Goal: Task Accomplishment & Management: Manage account settings

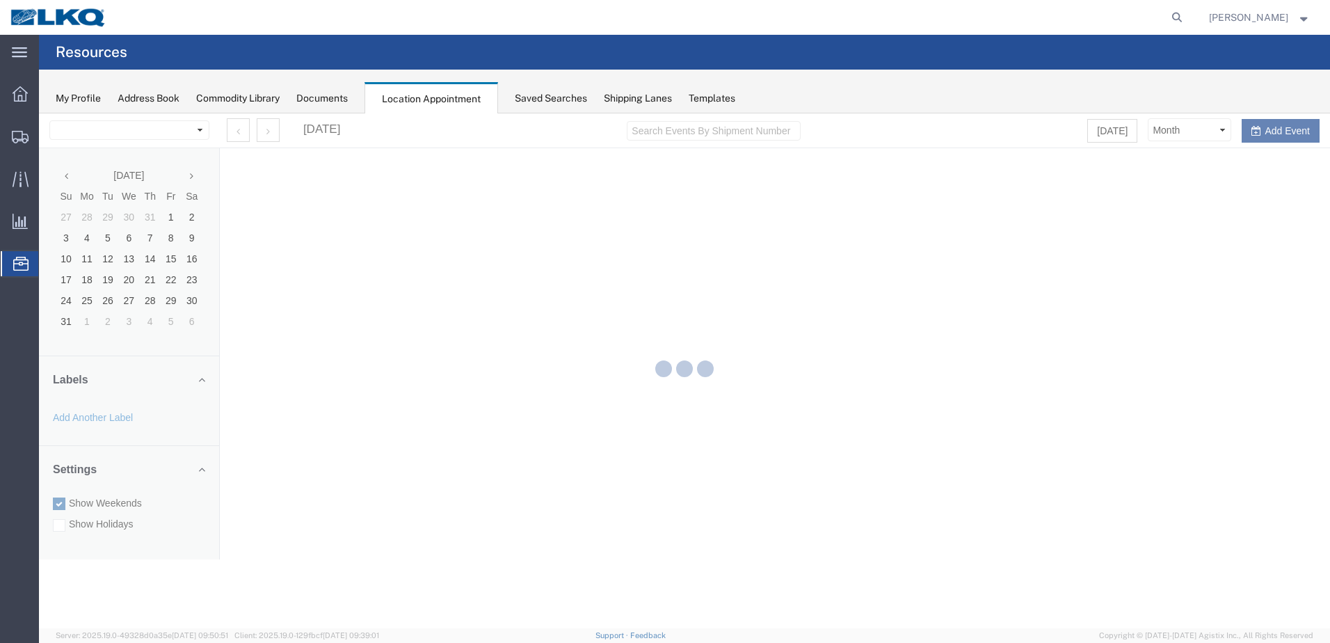
select select "28018"
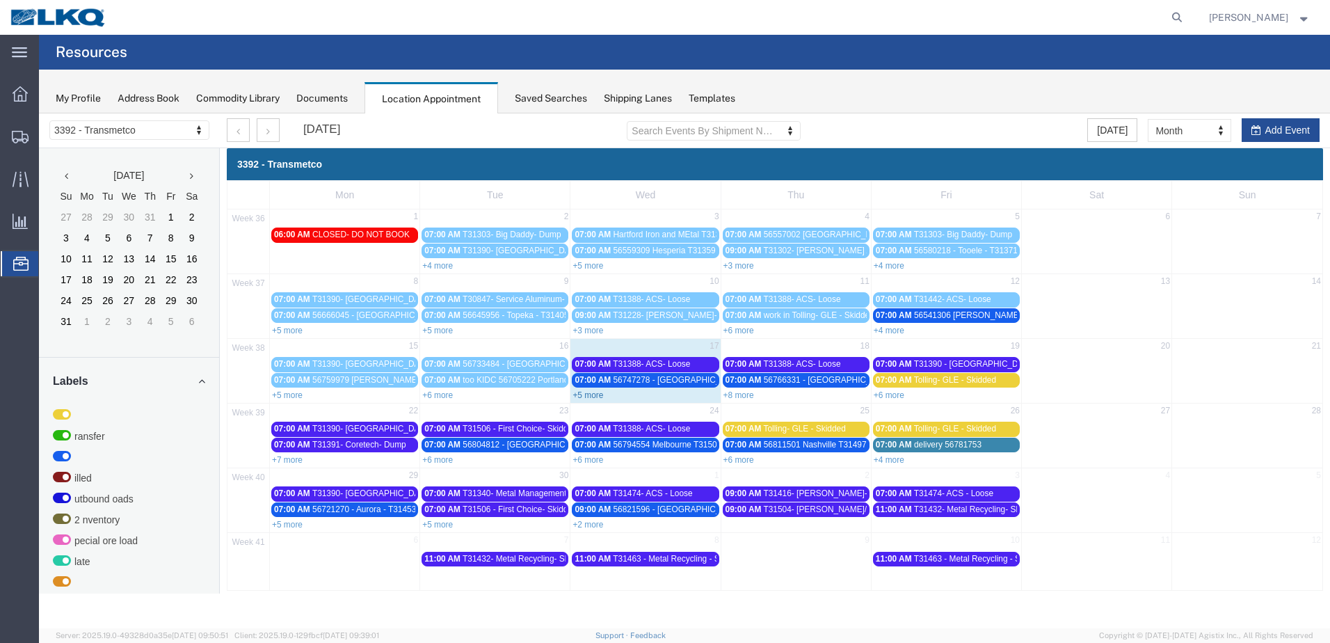
click at [576, 395] on link "+5 more" at bounding box center [588, 395] width 31 height 10
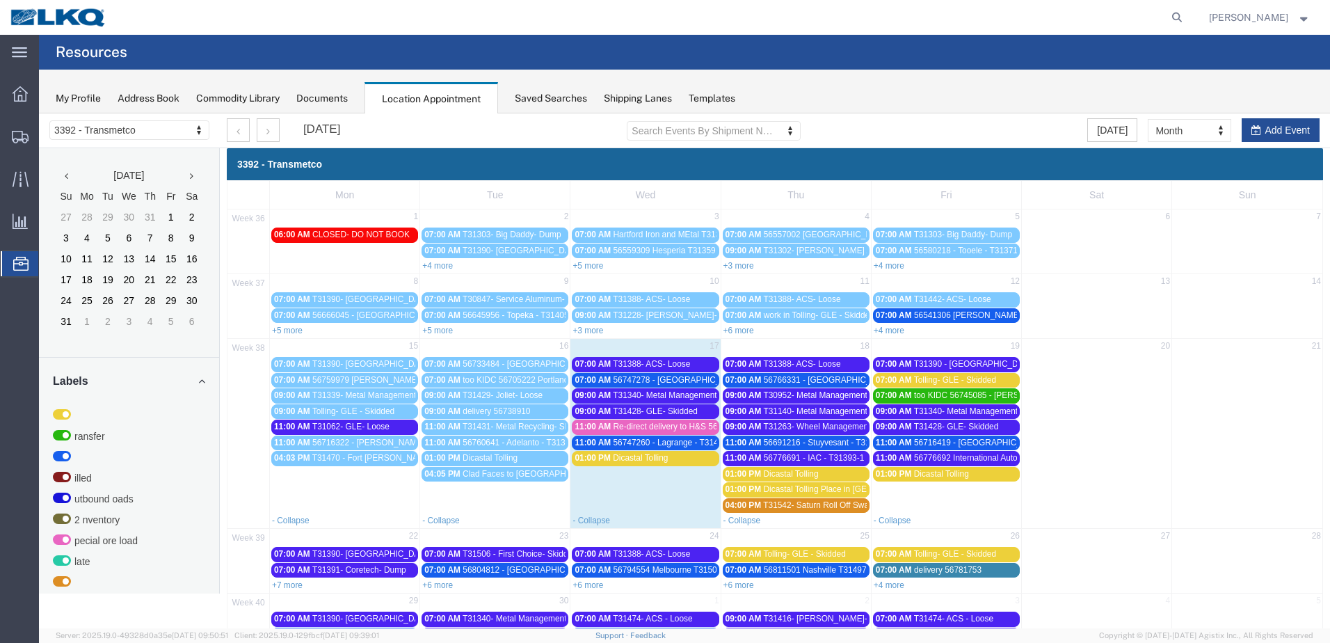
click at [668, 365] on span "T31388- ACS- Loose" at bounding box center [651, 364] width 77 height 10
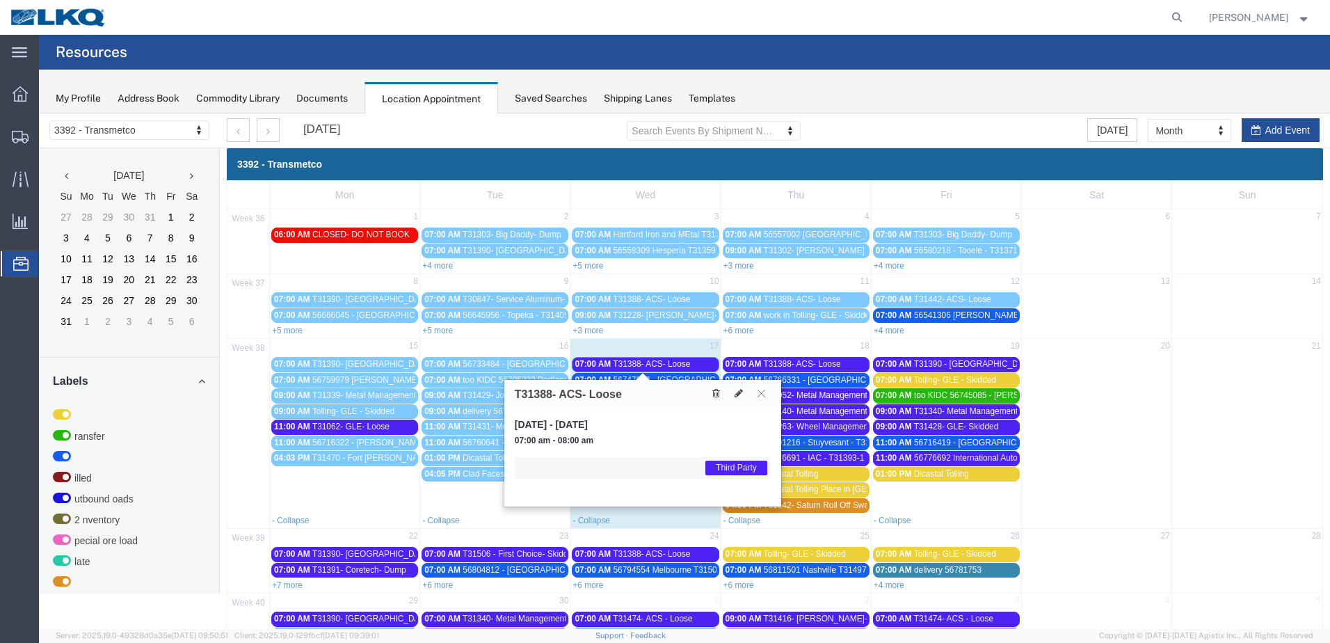
click at [668, 365] on span "T31388- ACS- Loose" at bounding box center [651, 364] width 77 height 10
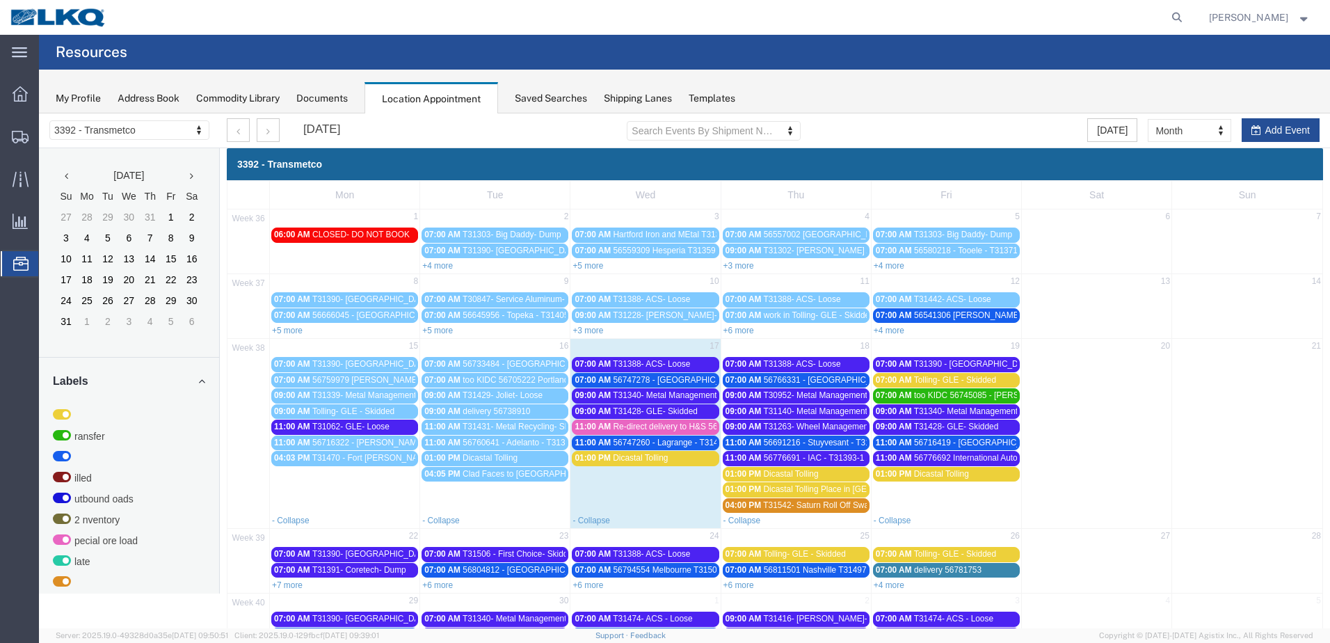
click at [669, 395] on span "T31340- Metal Management- Dump" at bounding box center [678, 395] width 131 height 10
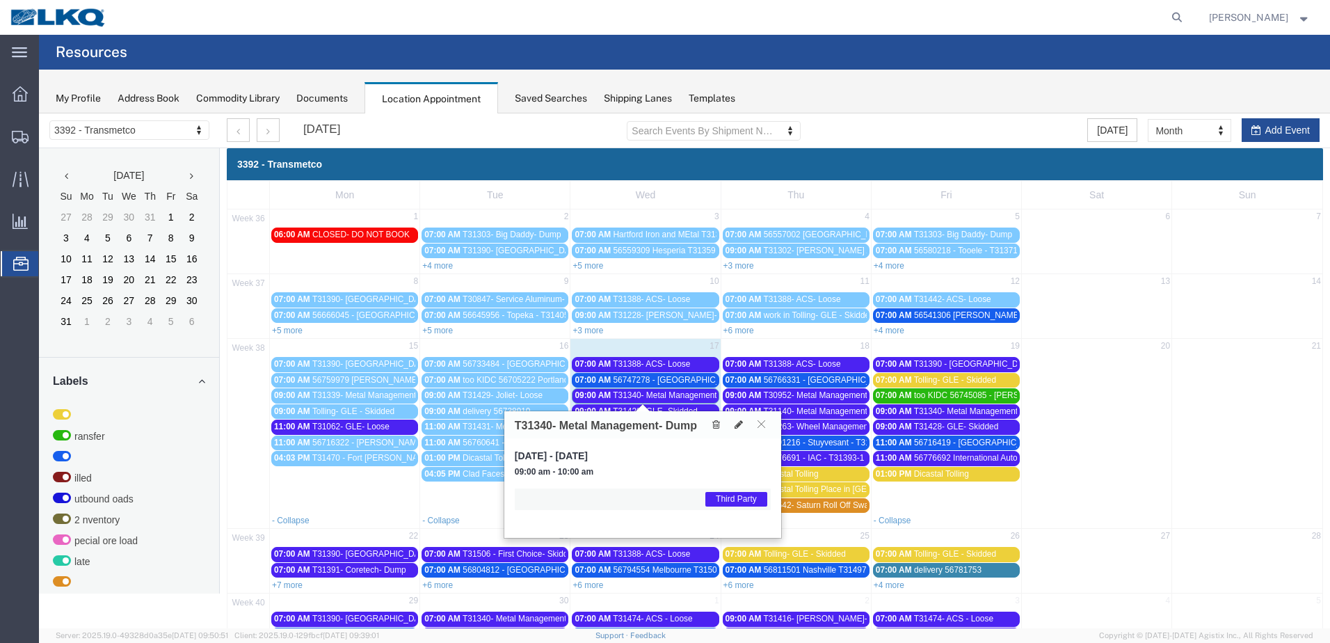
click at [669, 395] on span "T31340- Metal Management- Dump" at bounding box center [678, 395] width 131 height 10
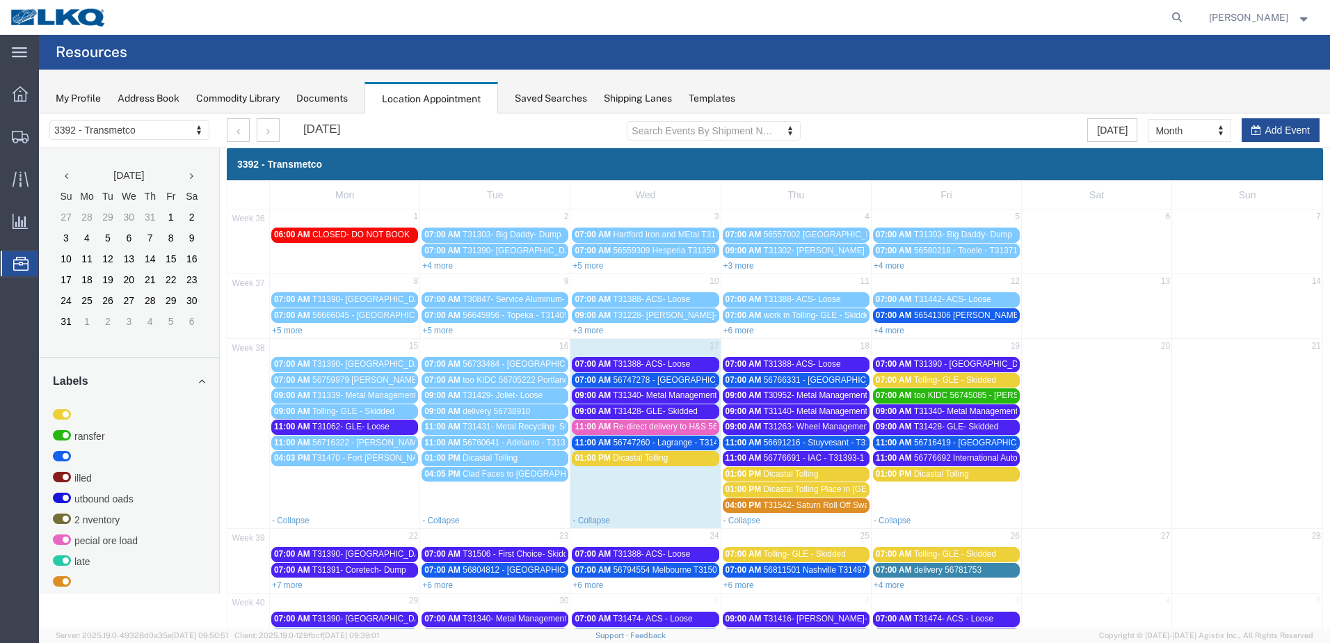
click at [669, 407] on span "T31428- GLE- Skidded" at bounding box center [655, 411] width 85 height 10
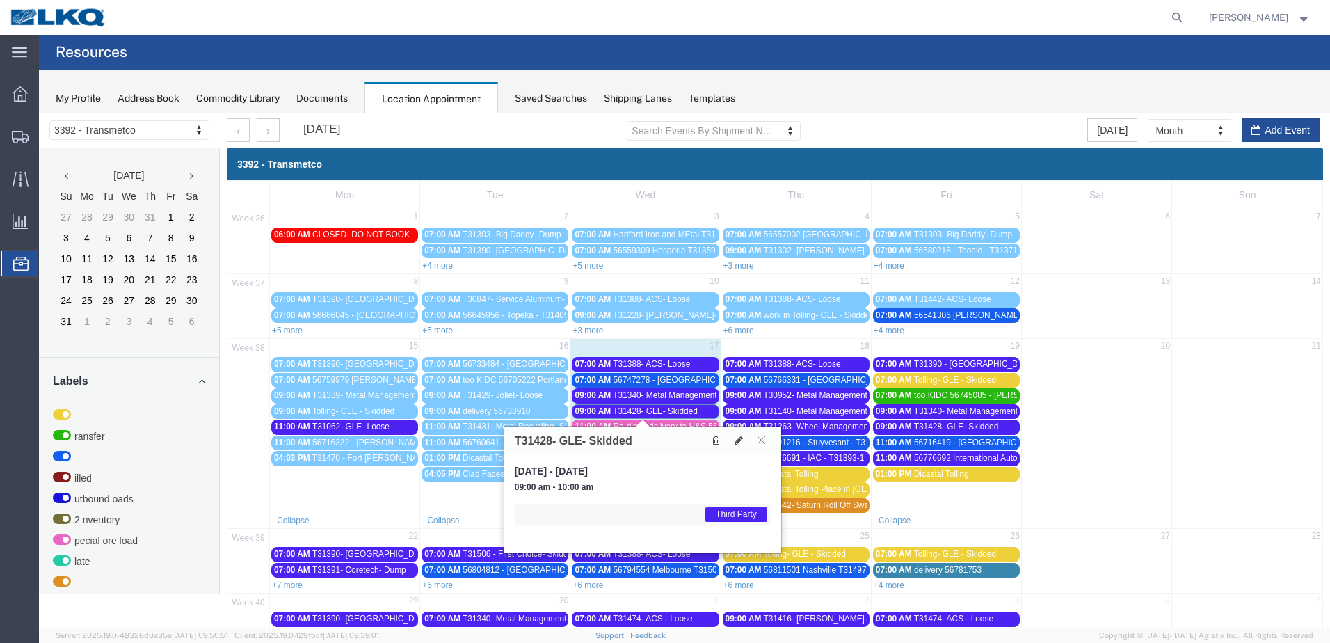
click at [669, 407] on span "T31428- GLE- Skidded" at bounding box center [655, 411] width 85 height 10
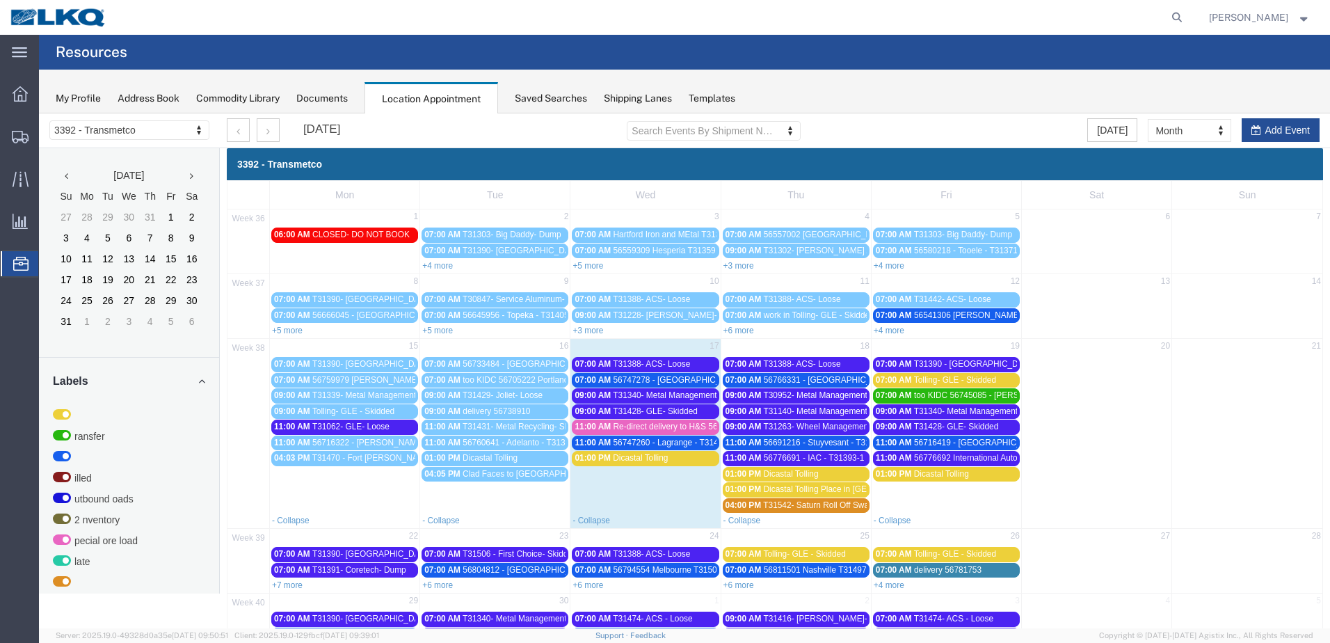
click at [672, 379] on span "56747278 - [GEOGRAPHIC_DATA] - T31472 - Palletized" at bounding box center [718, 380] width 209 height 10
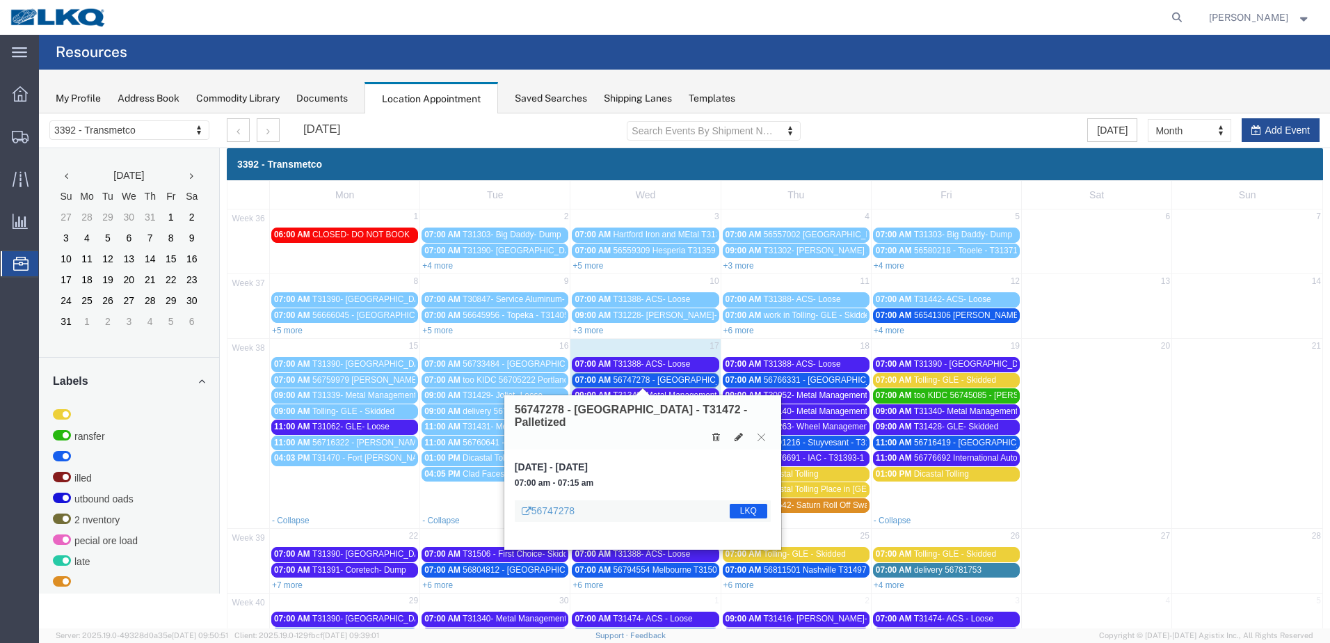
click at [672, 379] on span "56747278 - [GEOGRAPHIC_DATA] - T31472 - Palletized" at bounding box center [718, 380] width 209 height 10
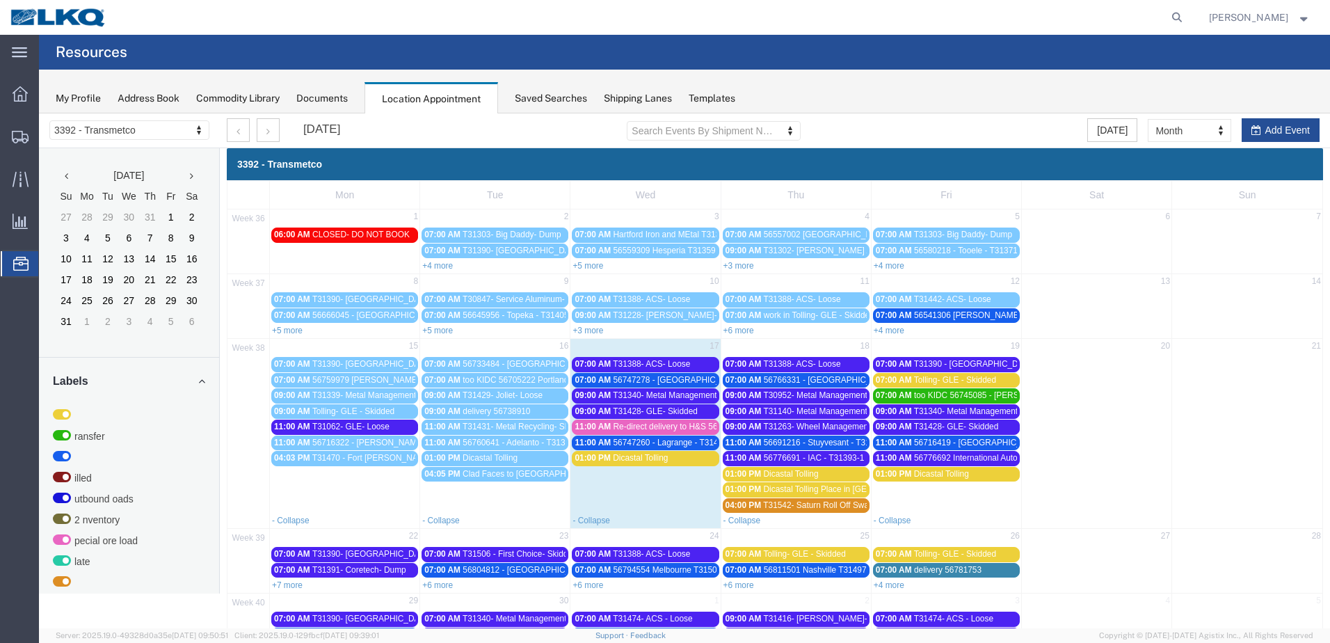
click at [610, 383] on div "07:00 AM 56747278 - [GEOGRAPHIC_DATA] - T31472 - Palletized" at bounding box center [645, 380] width 141 height 10
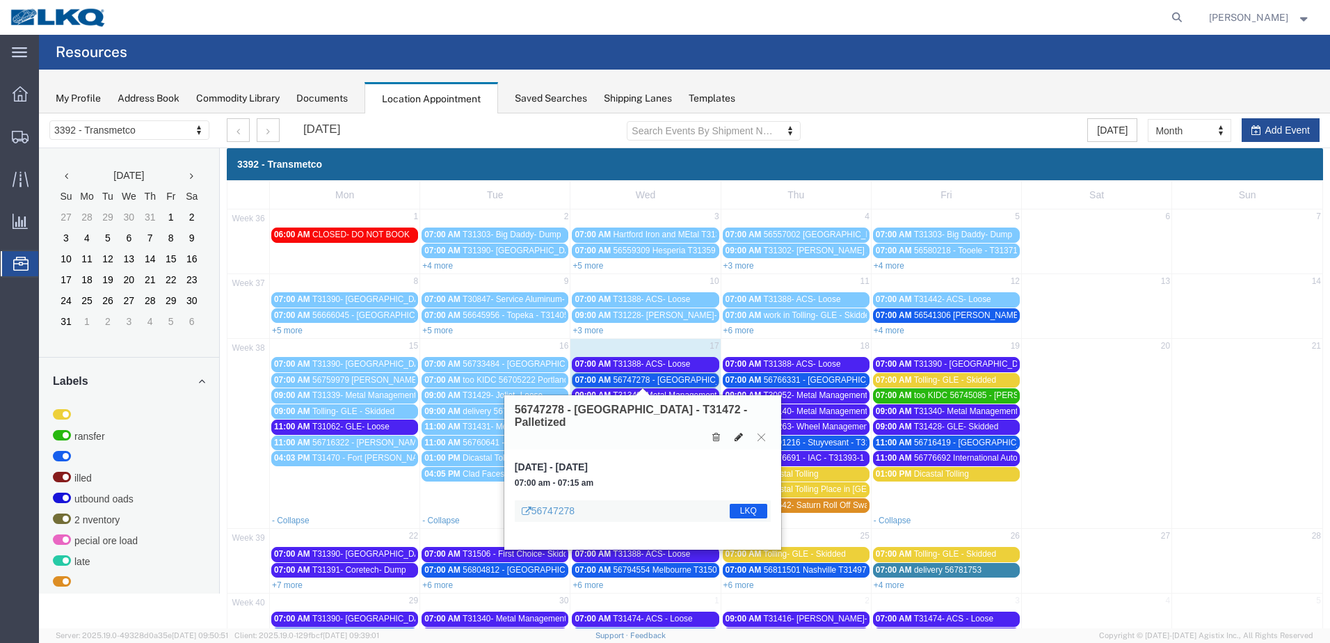
click at [738, 432] on icon at bounding box center [739, 437] width 8 height 10
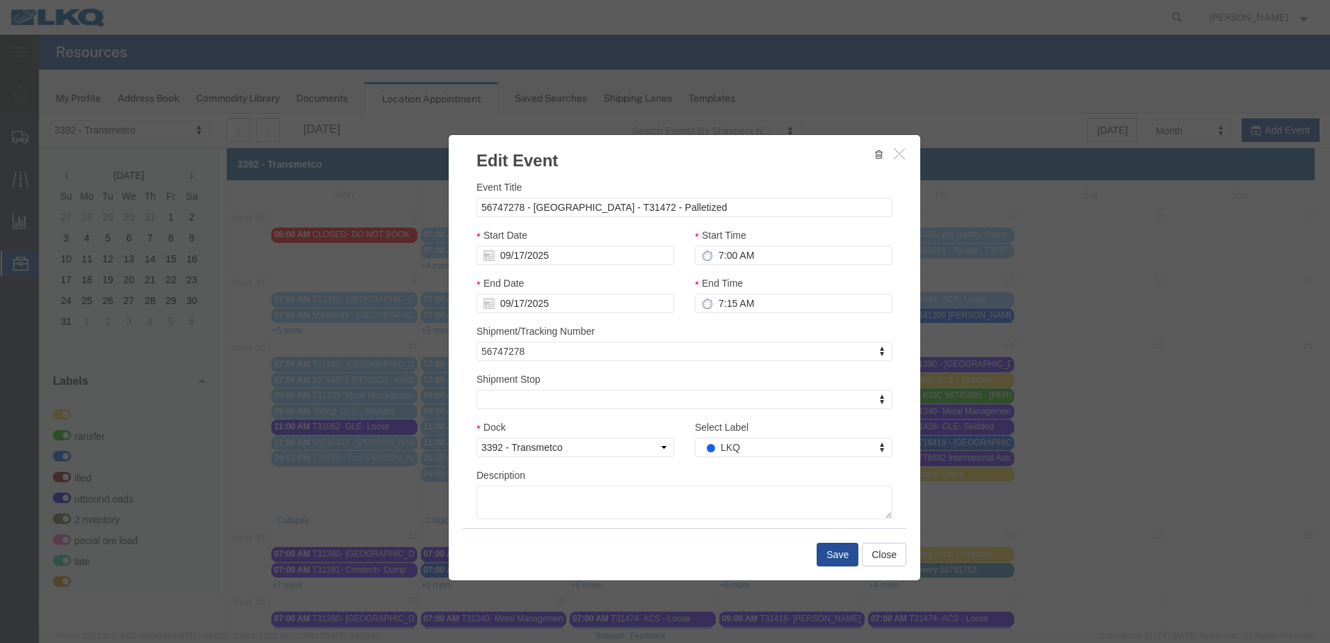
select select
type input "de"
select select "40"
click at [830, 556] on button "Save" at bounding box center [838, 555] width 42 height 24
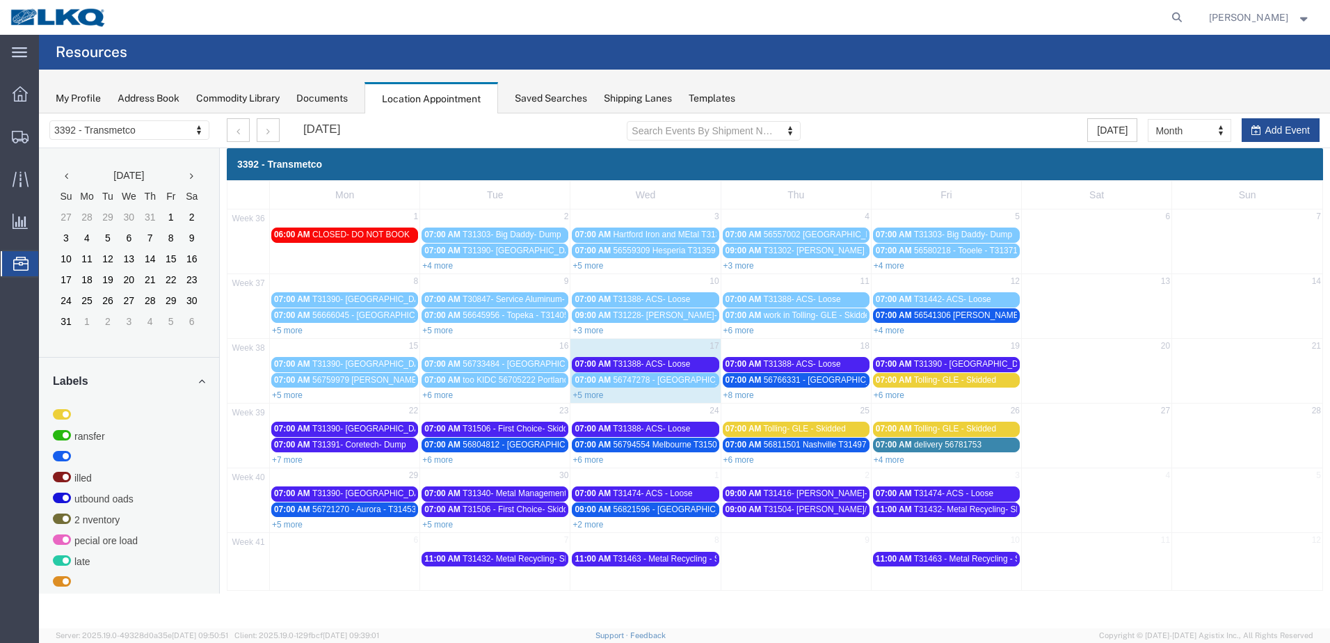
click at [591, 401] on div "+5 more" at bounding box center [646, 395] width 150 height 14
select select "1"
select select
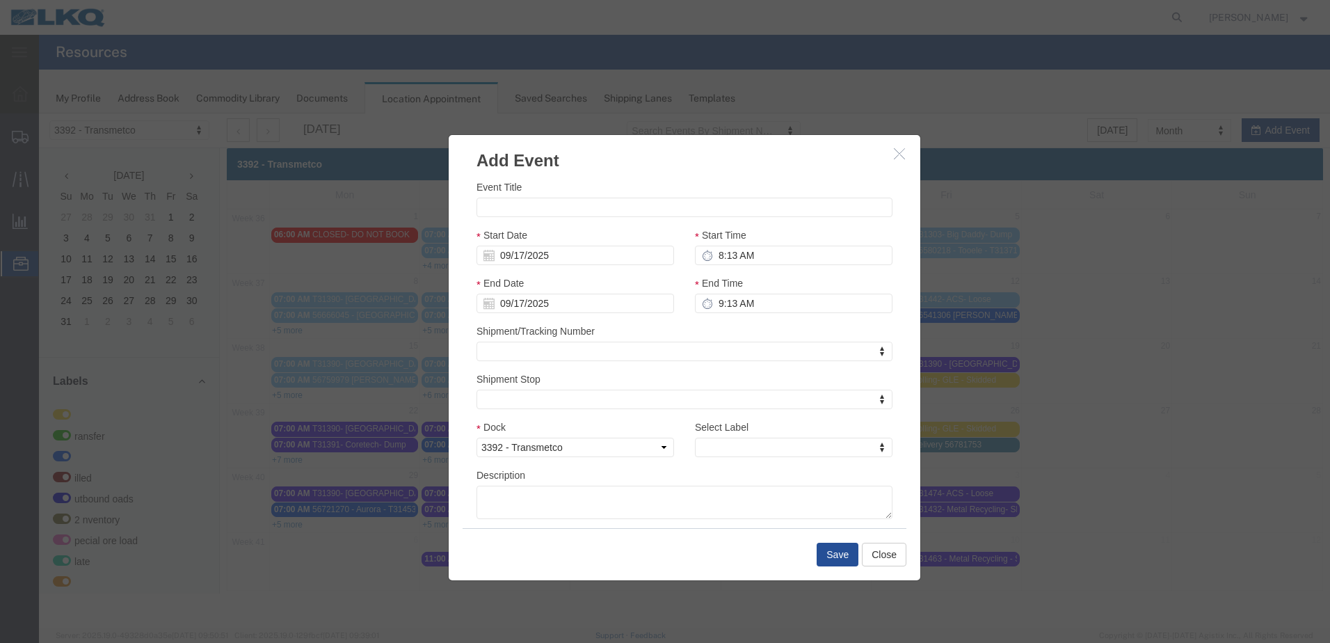
drag, startPoint x: 898, startPoint y: 153, endPoint x: 878, endPoint y: 158, distance: 20.8
click at [898, 153] on icon "button" at bounding box center [899, 154] width 11 height 12
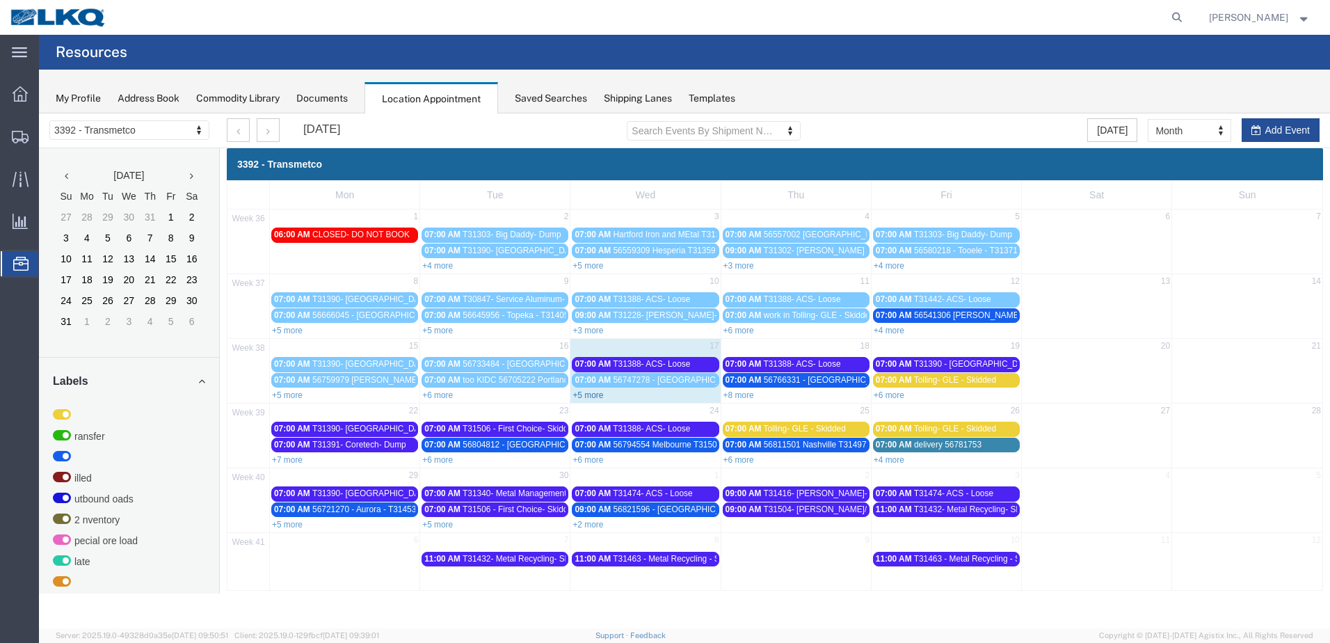
click at [589, 395] on link "+5 more" at bounding box center [588, 395] width 31 height 10
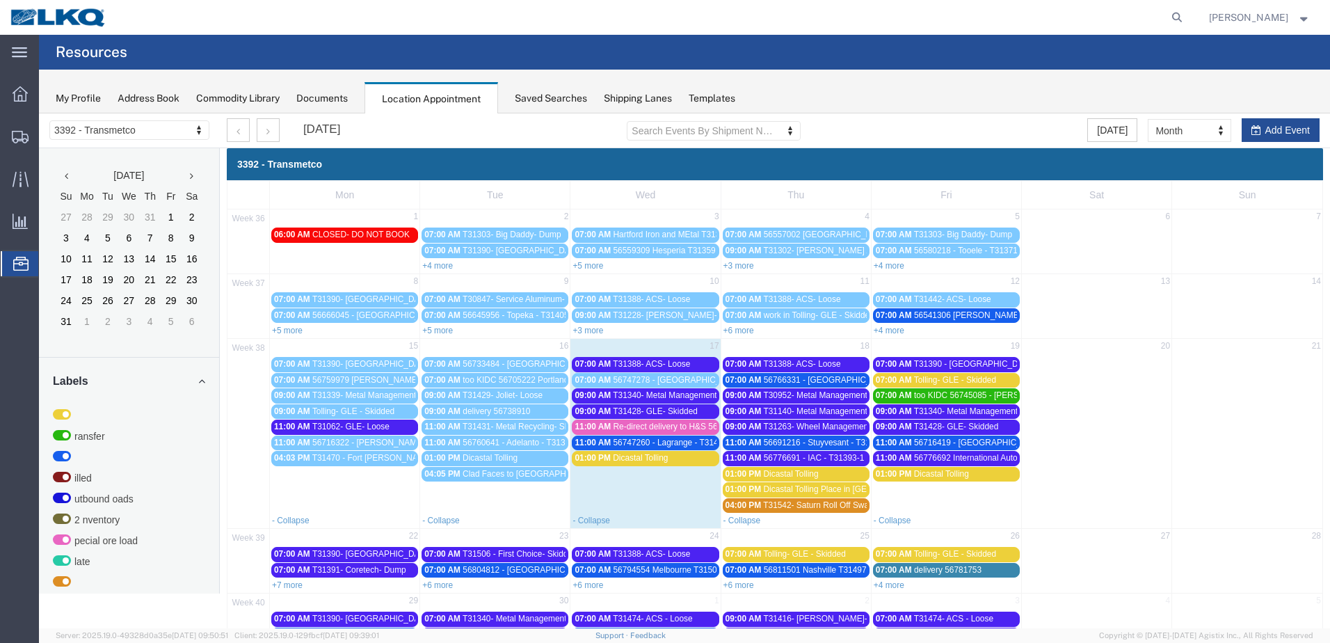
click at [662, 396] on span "T31340- Metal Management- Dump" at bounding box center [678, 395] width 131 height 10
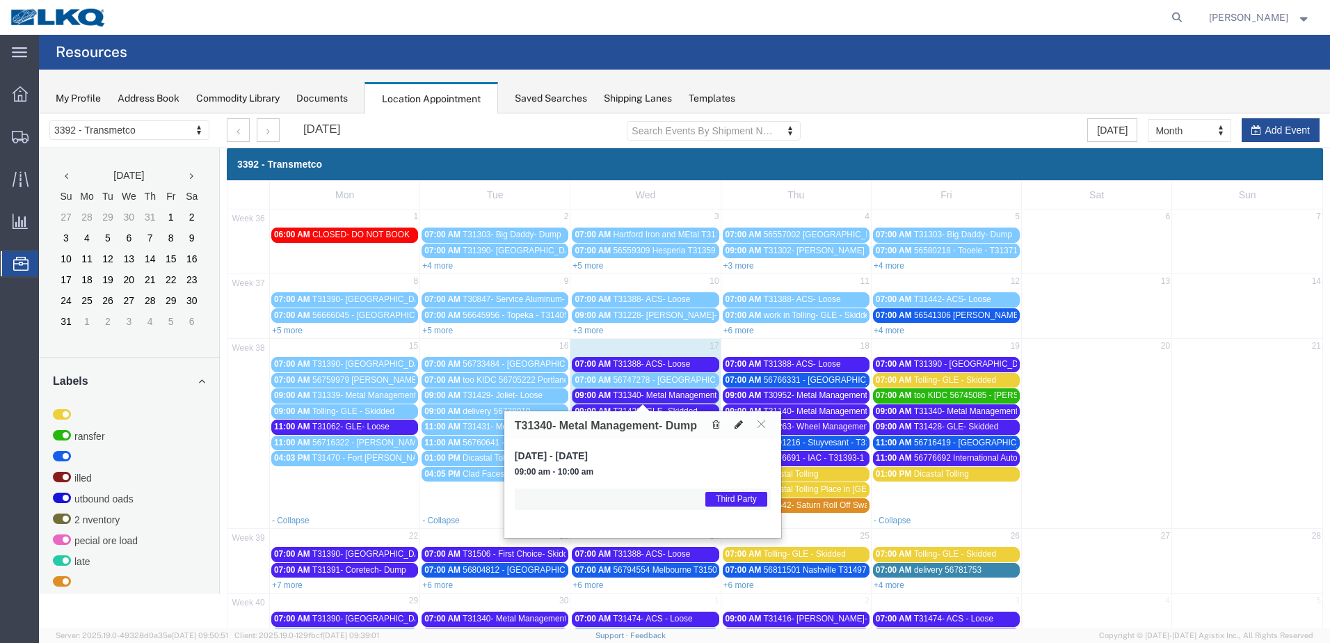
click at [735, 427] on icon at bounding box center [739, 425] width 8 height 10
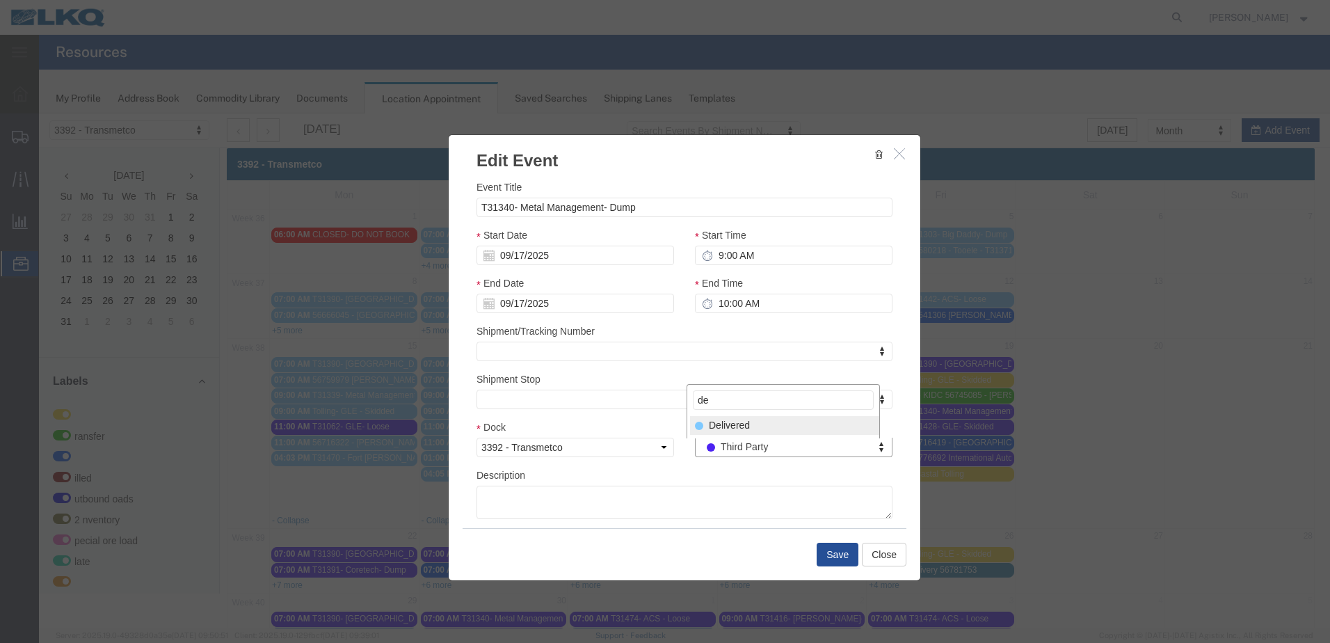
type input "de"
select select "40"
click at [827, 559] on button "Save" at bounding box center [838, 555] width 42 height 24
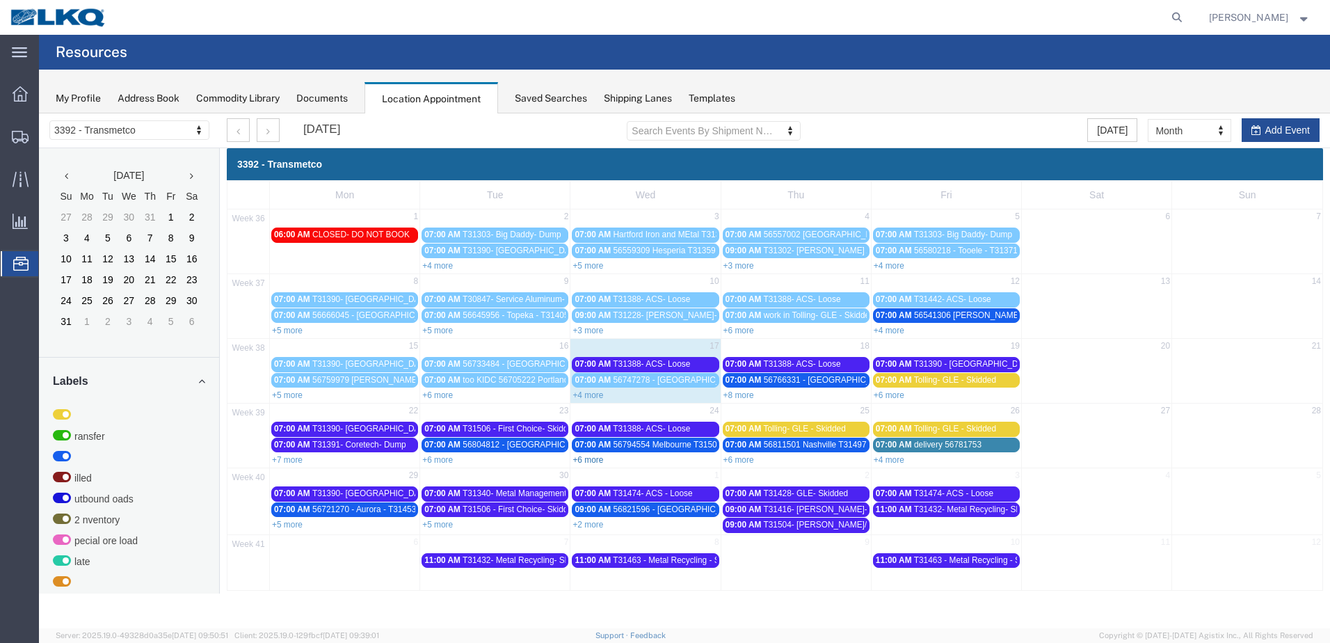
click at [597, 462] on link "+6 more" at bounding box center [588, 460] width 31 height 10
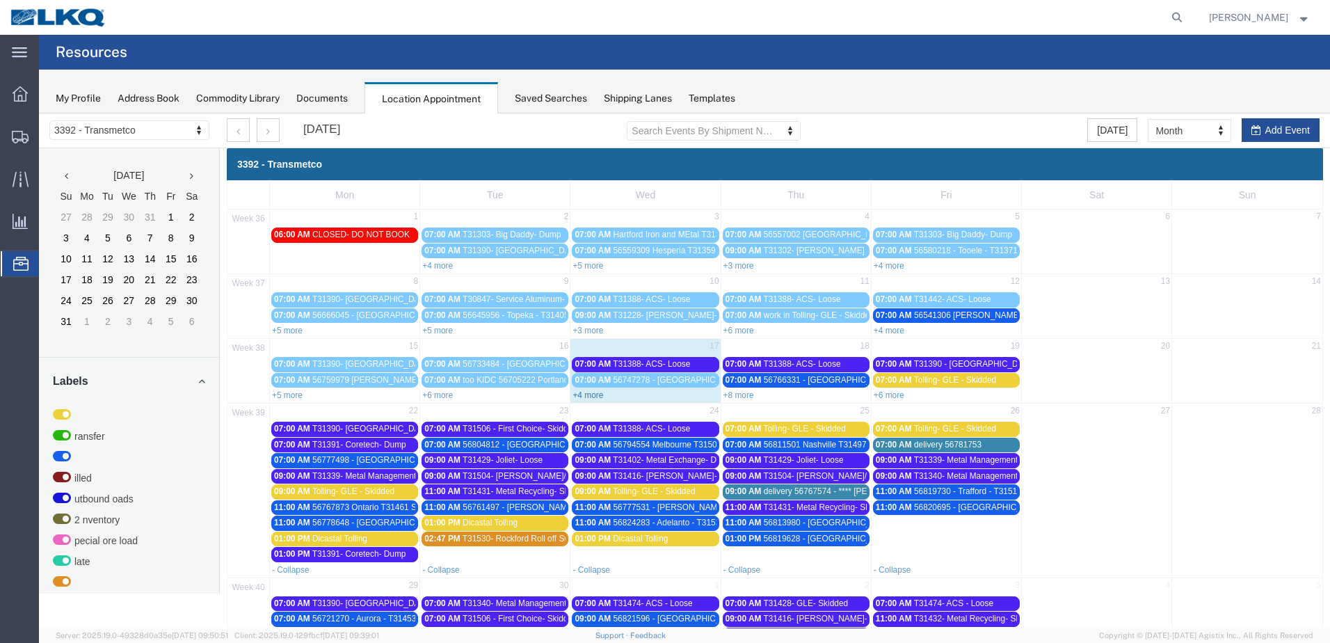
click at [591, 399] on link "+4 more" at bounding box center [588, 395] width 31 height 10
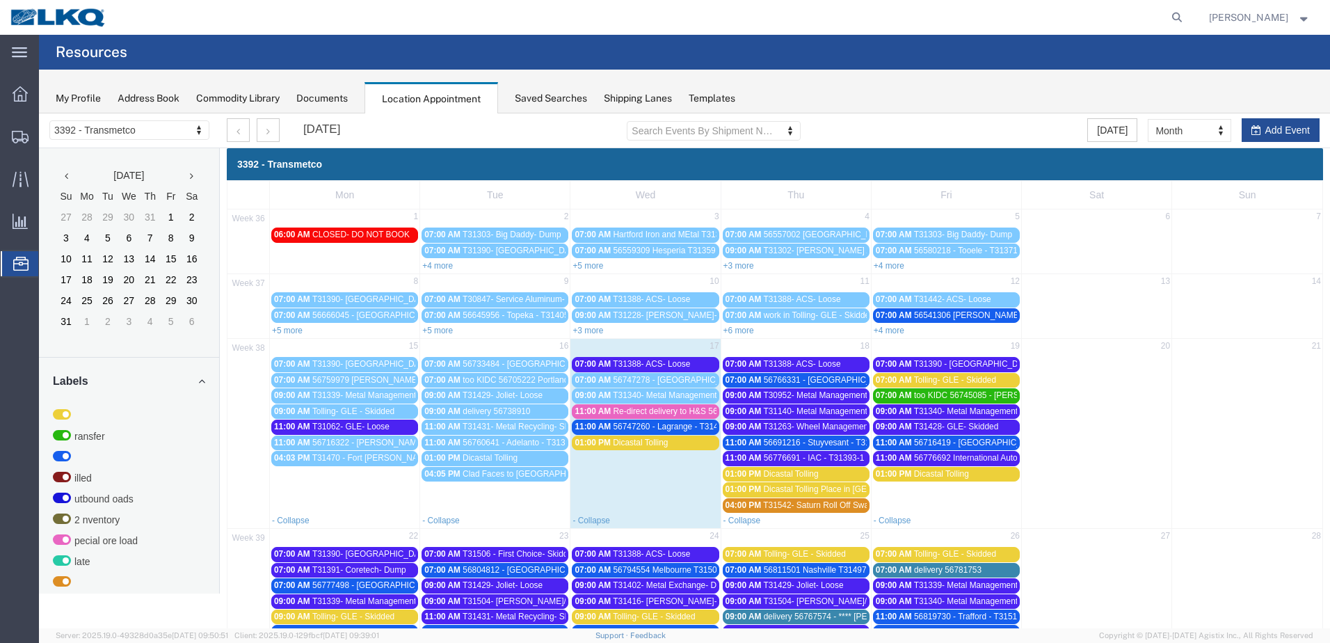
click at [675, 429] on span "56747260 - Lagrange - T31471" at bounding box center [671, 427] width 114 height 10
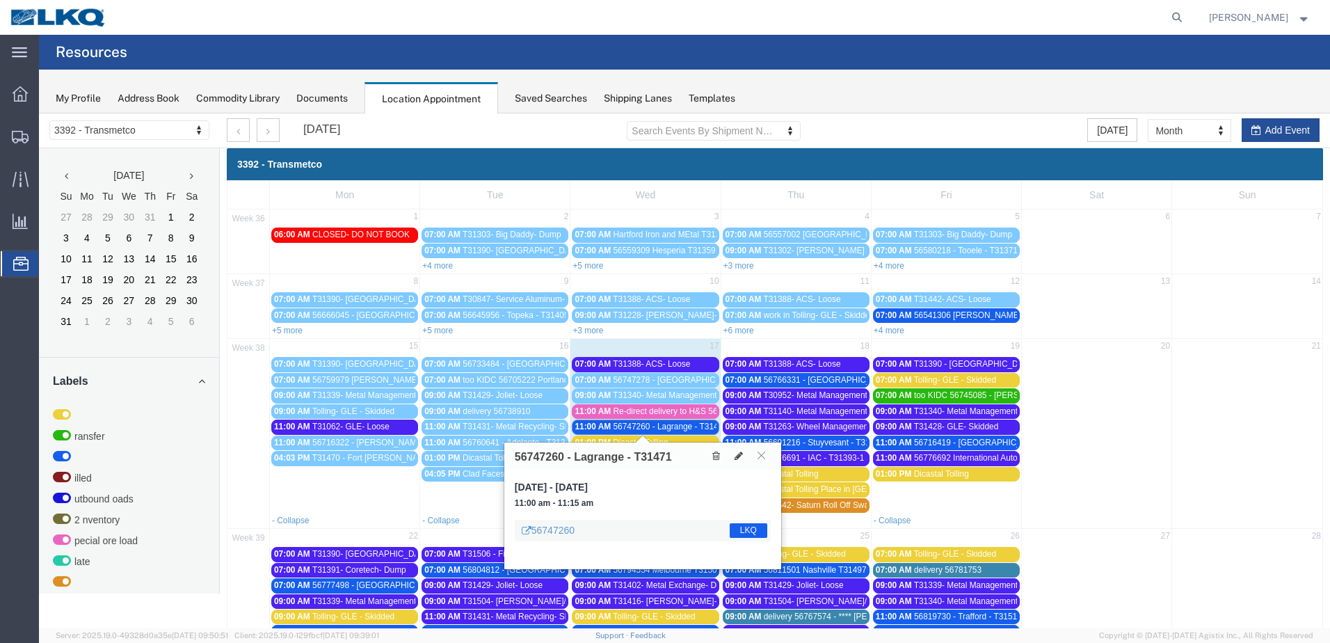
click at [681, 413] on span "Re-direct delivery to H&S 56743840" at bounding box center [680, 411] width 132 height 10
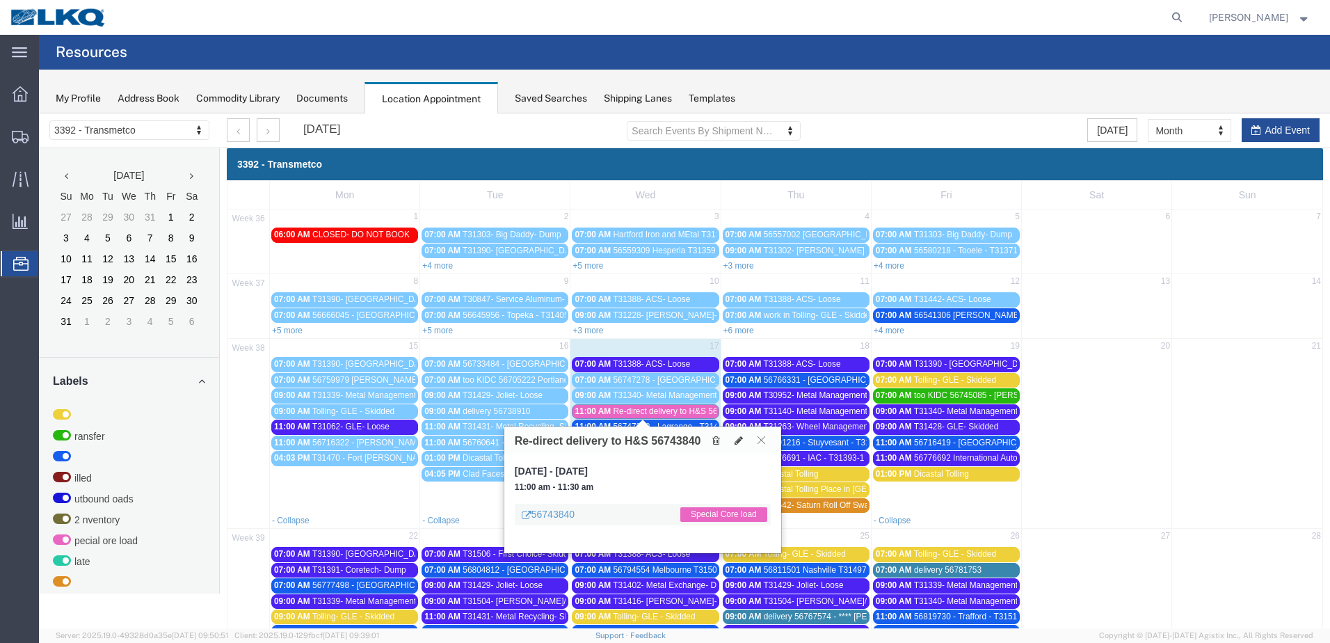
click at [758, 436] on icon at bounding box center [762, 440] width 8 height 8
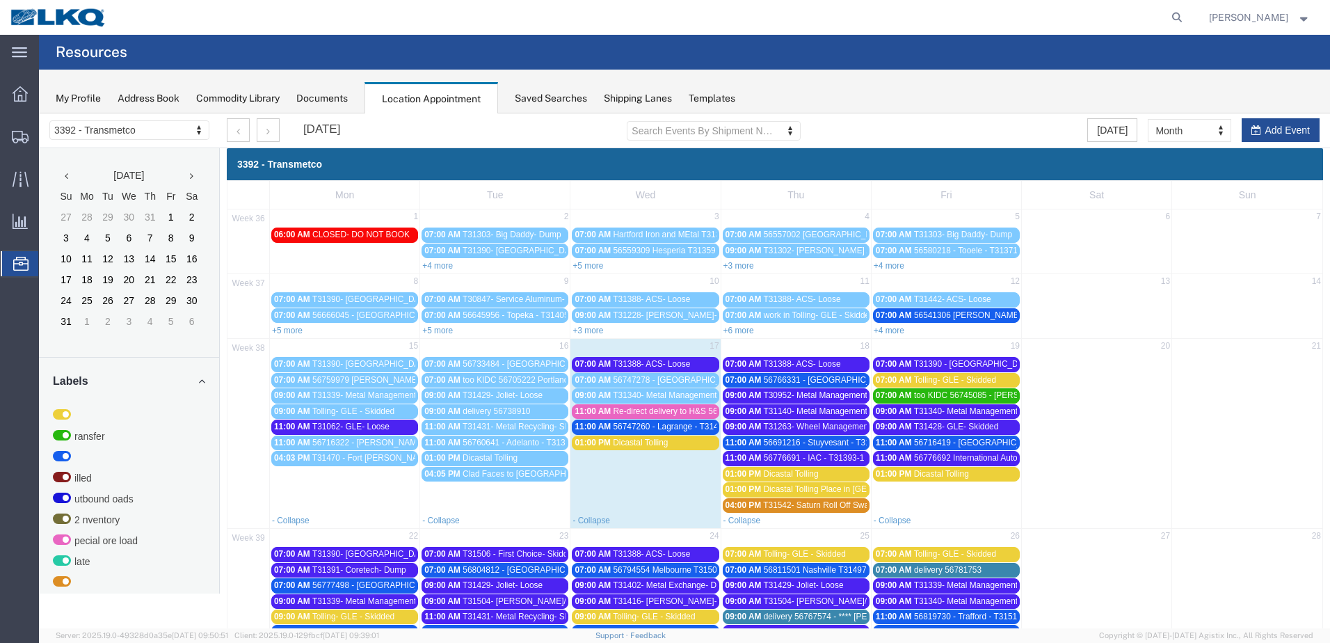
click at [680, 424] on span "56747260 - Lagrange - T31471" at bounding box center [671, 427] width 114 height 10
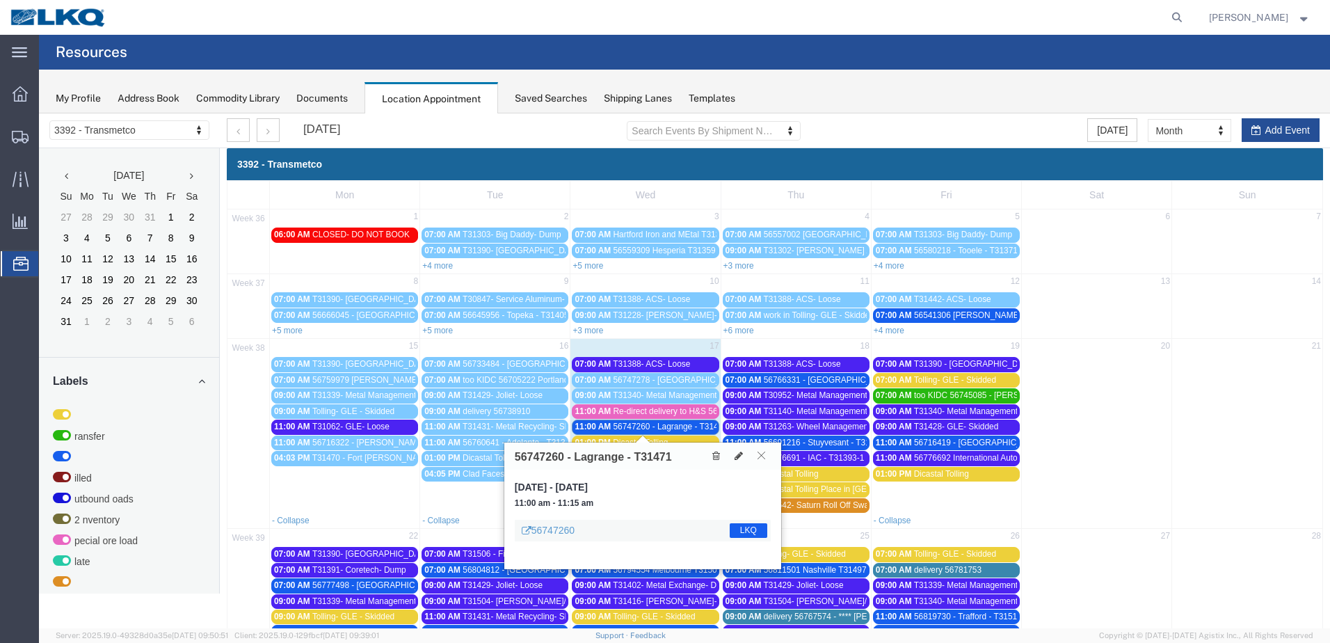
click at [762, 457] on icon at bounding box center [762, 455] width 8 height 8
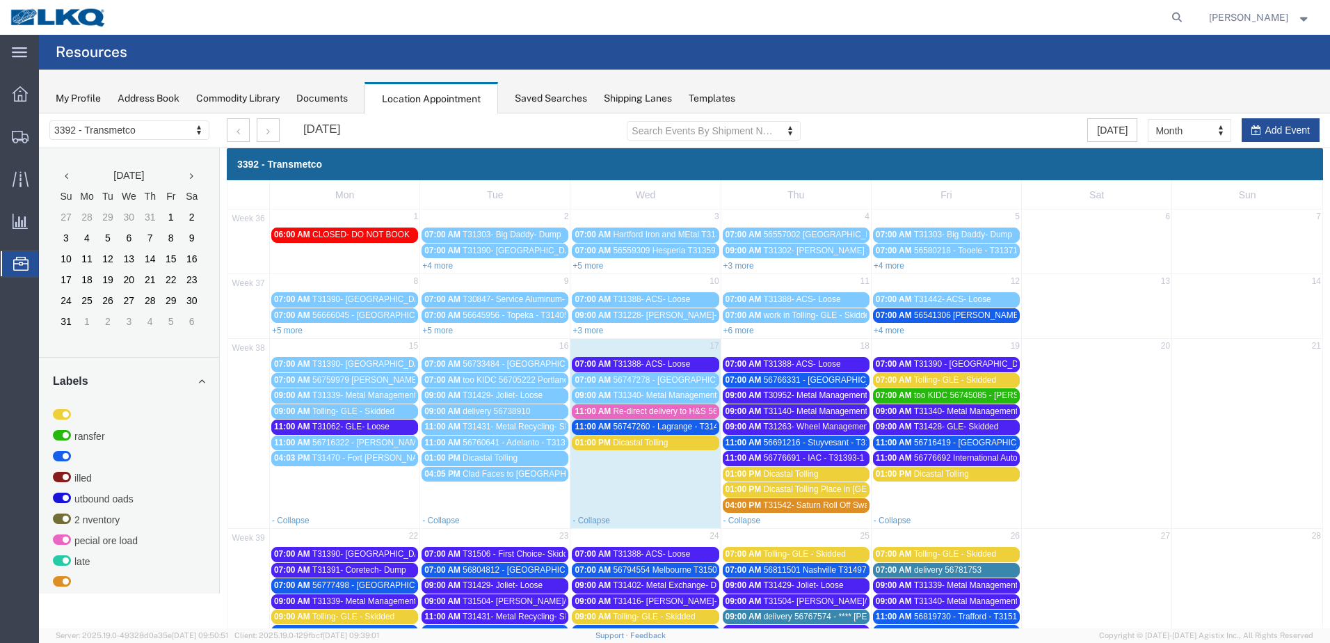
click at [677, 366] on span "T31388- ACS- Loose" at bounding box center [651, 364] width 77 height 10
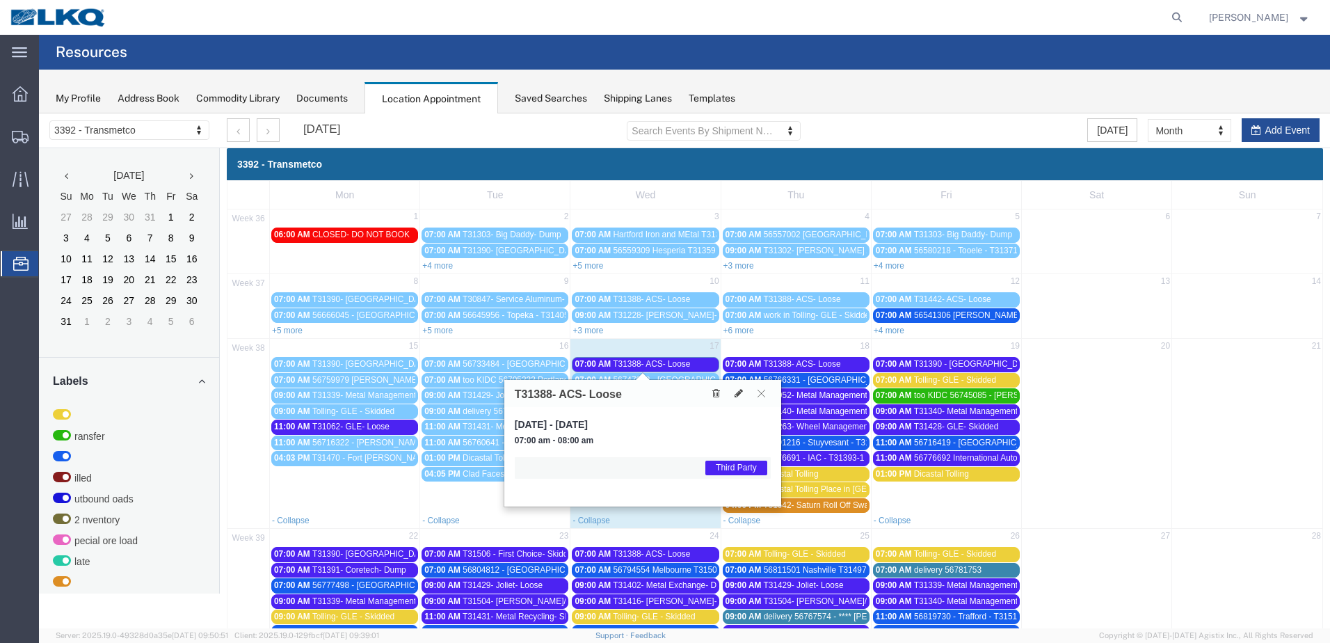
click at [678, 366] on span "T31388- ACS- Loose" at bounding box center [651, 364] width 77 height 10
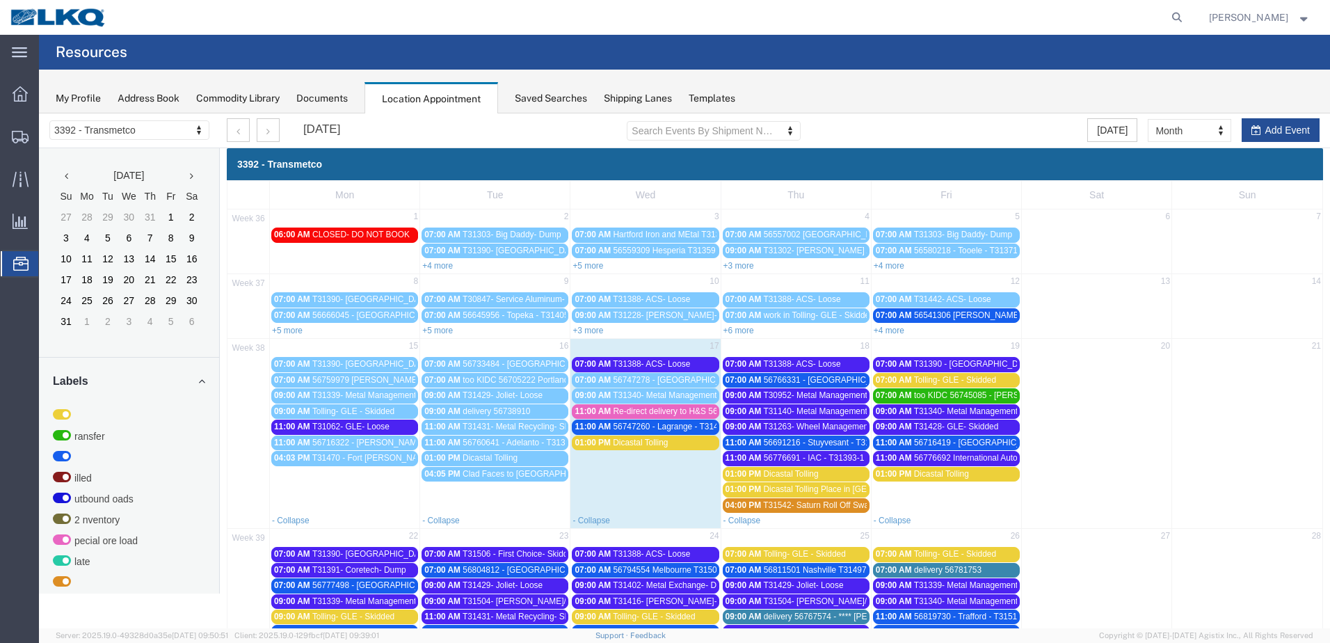
click at [668, 423] on span "56747260 - Lagrange - T31471" at bounding box center [671, 427] width 114 height 10
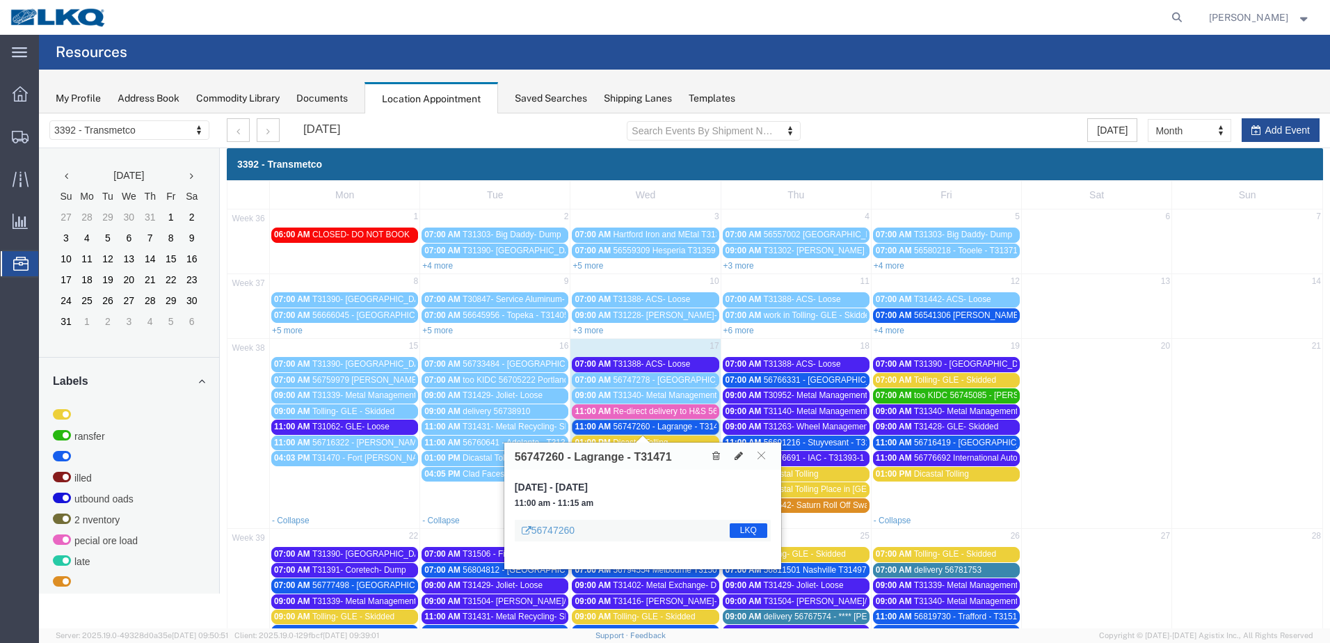
click at [683, 366] on span "T31388- ACS- Loose" at bounding box center [651, 364] width 77 height 10
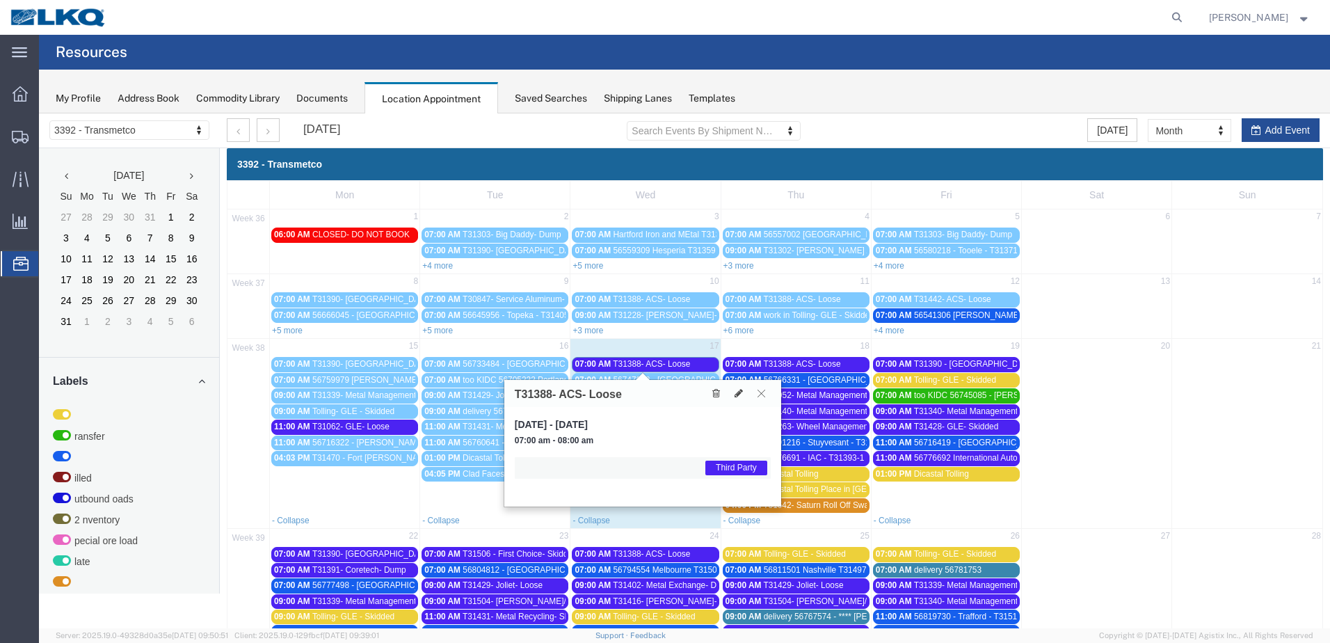
click at [768, 392] on button at bounding box center [761, 393] width 19 height 13
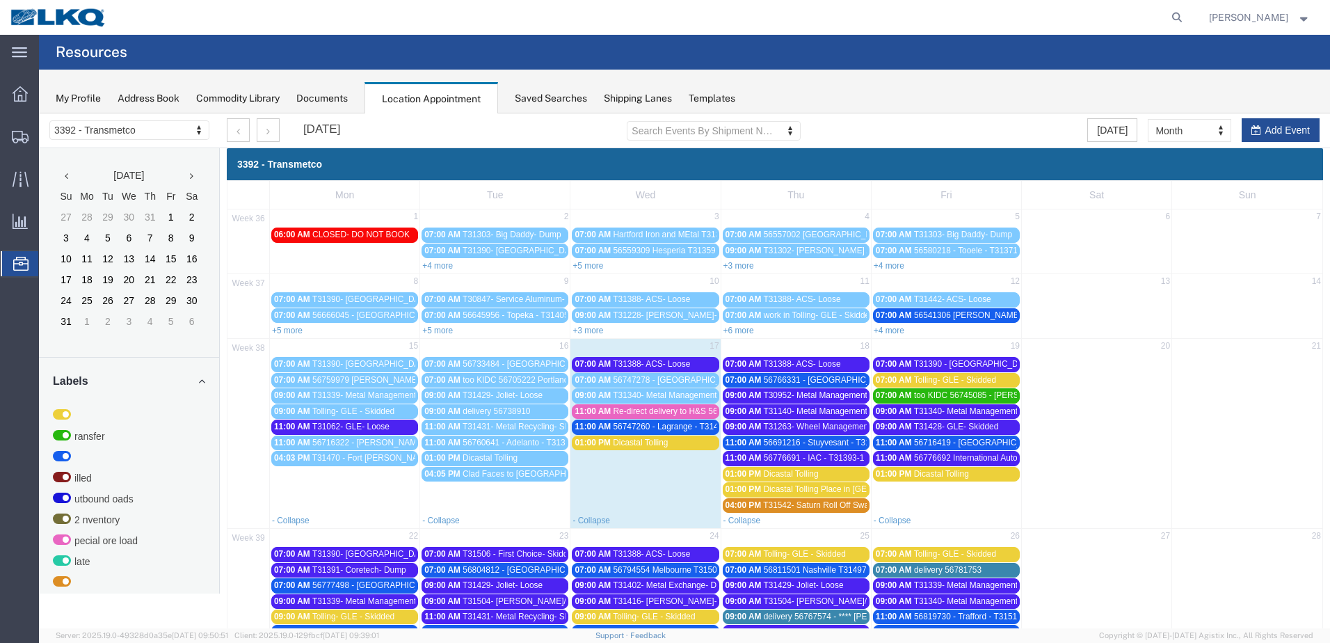
click at [825, 443] on span "56691216 - Stuyvesant - T31433 - Palletized" at bounding box center [846, 443] width 164 height 10
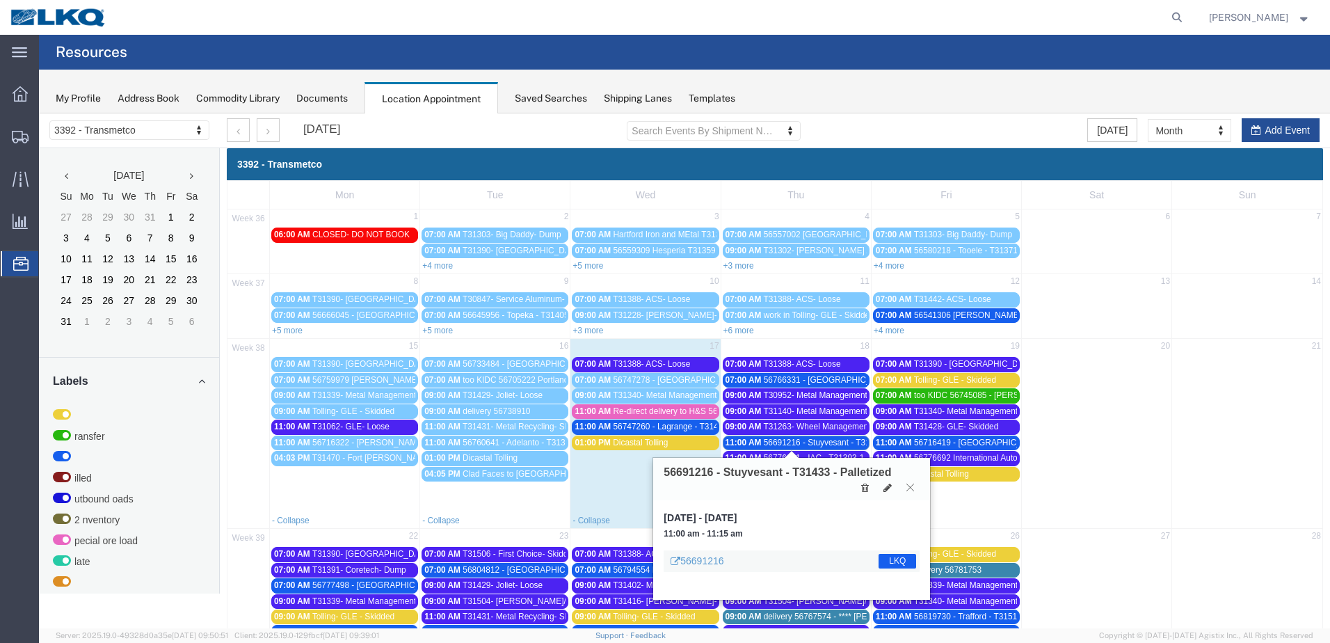
click at [914, 492] on button at bounding box center [910, 487] width 19 height 13
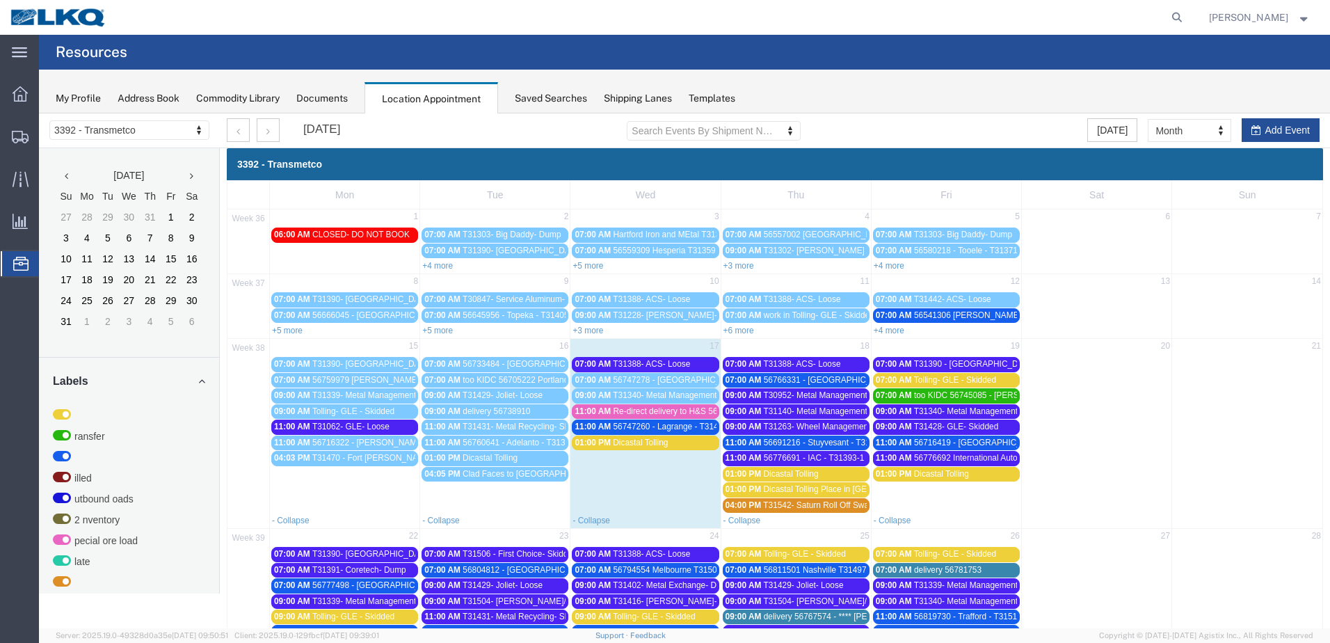
click at [674, 412] on span "Re-direct delivery to H&S 56743840" at bounding box center [680, 411] width 132 height 10
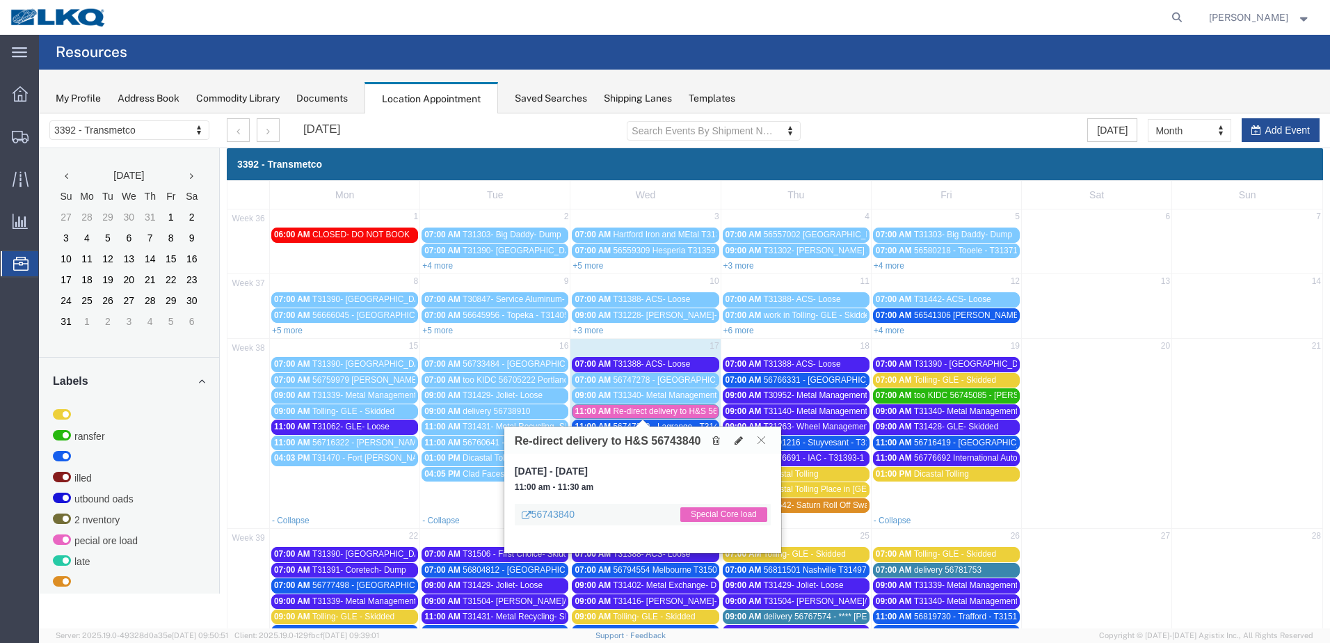
click at [767, 438] on button at bounding box center [761, 439] width 19 height 13
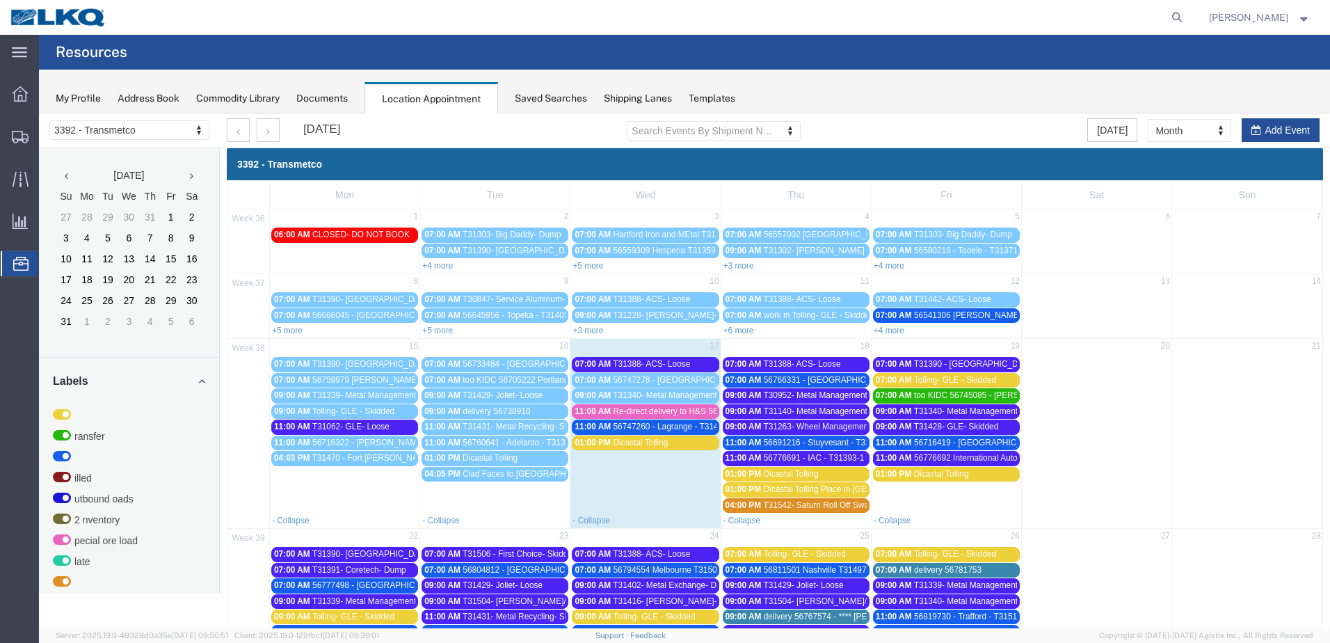
click at [992, 441] on span "56716419 - [GEOGRAPHIC_DATA] - T31454 - Palletized" at bounding box center [1018, 443] width 209 height 10
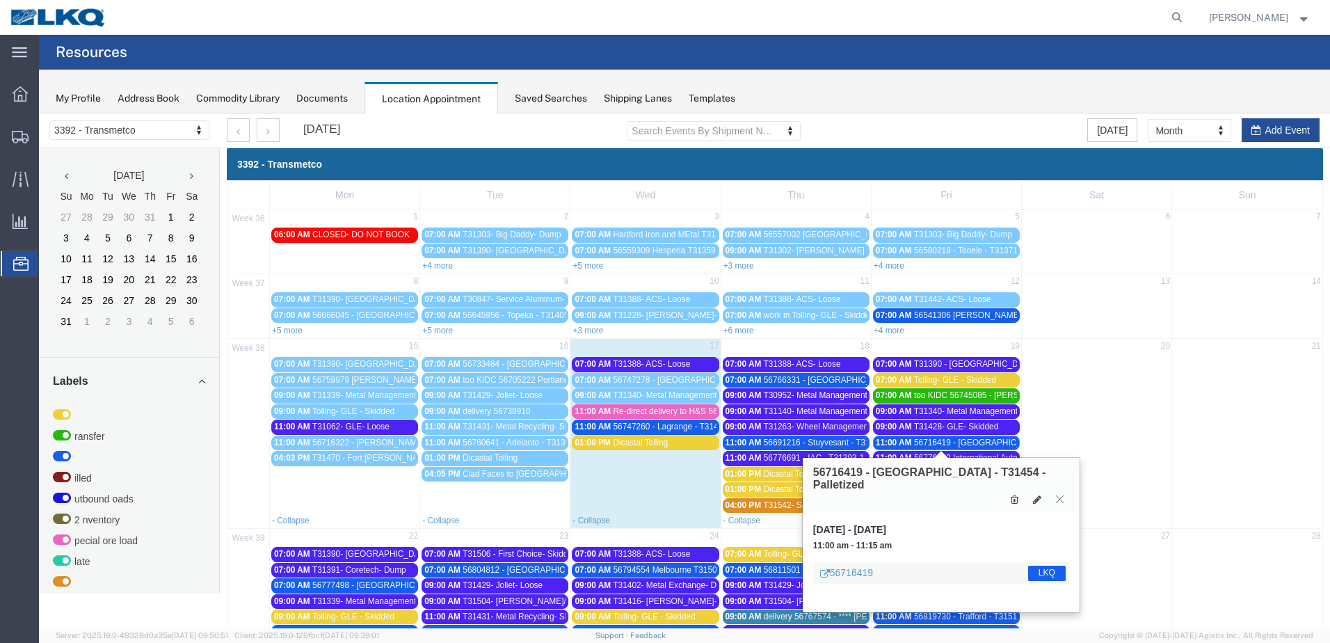
click at [1066, 493] on button at bounding box center [1060, 499] width 19 height 13
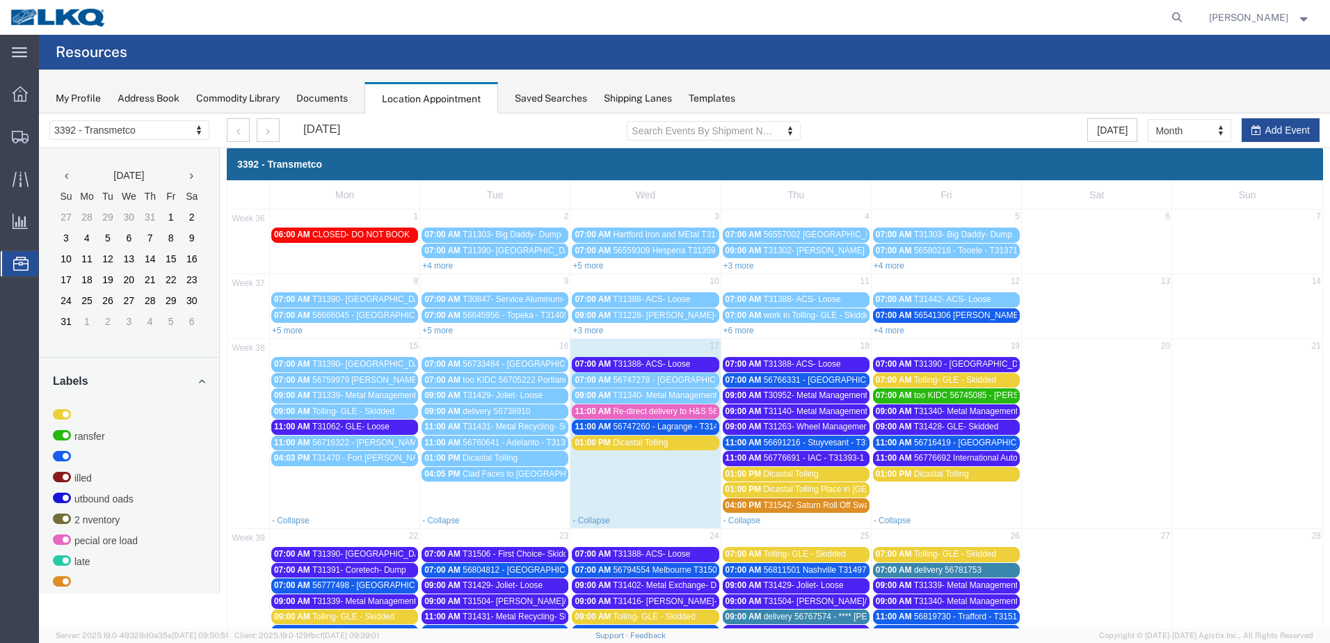
click at [962, 455] on span "56776692 International Auto Core T31393-2 Skidded" at bounding box center [1010, 458] width 193 height 10
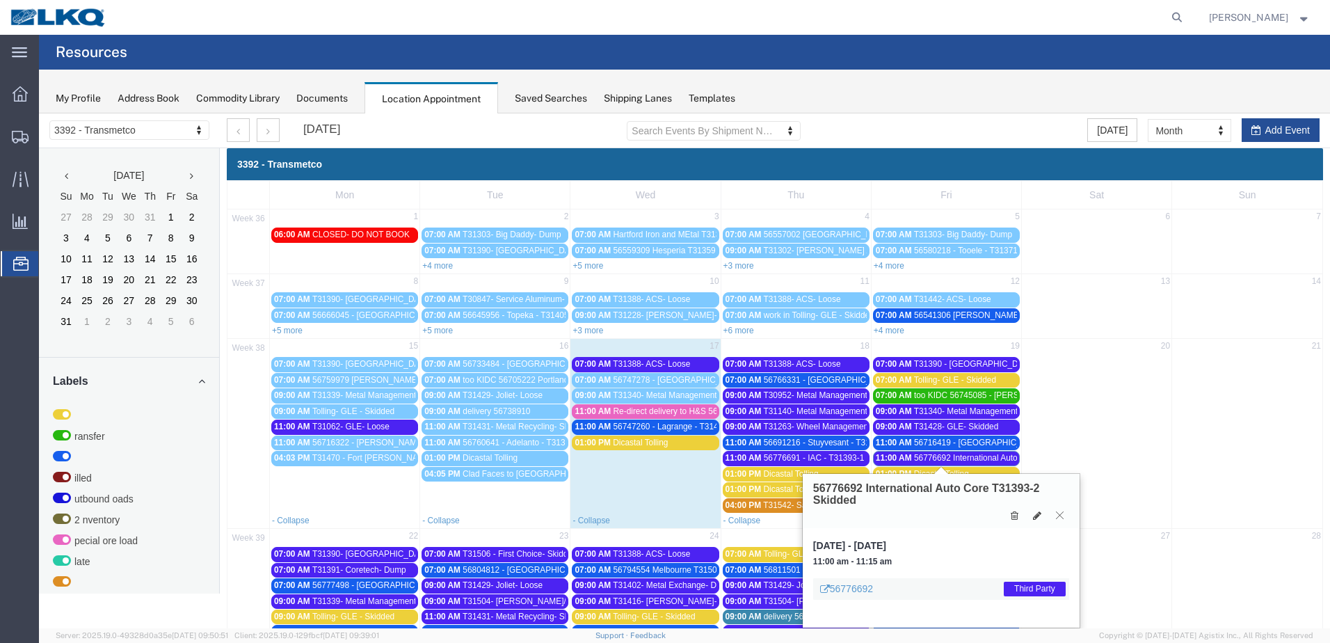
click at [1060, 513] on icon at bounding box center [1060, 515] width 8 height 8
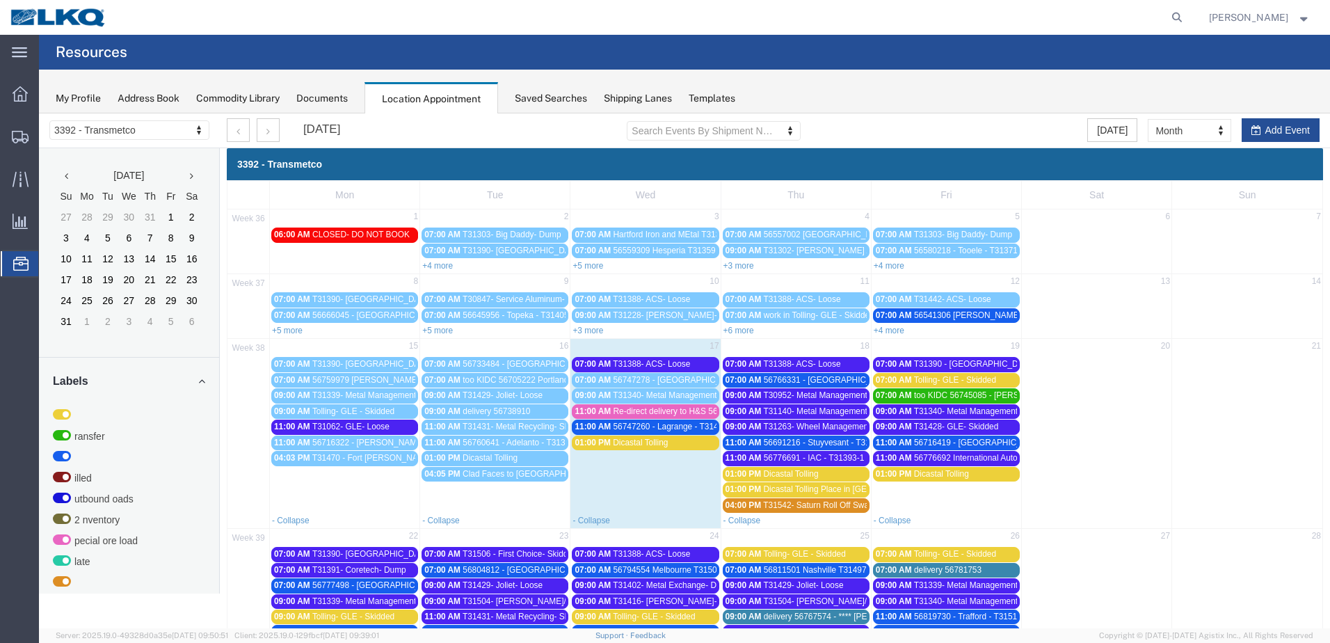
click at [966, 367] on span "T31390 - [GEOGRAPHIC_DATA] - Loose" at bounding box center [990, 364] width 152 height 10
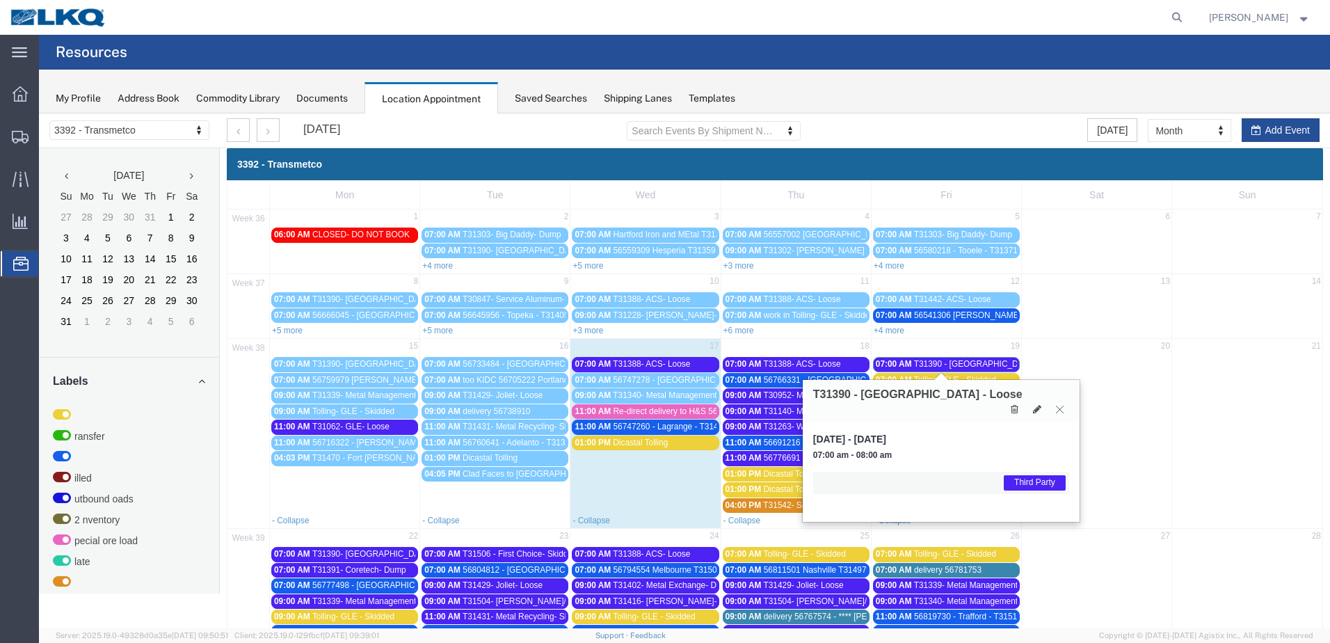
click at [1056, 403] on button at bounding box center [1060, 409] width 19 height 13
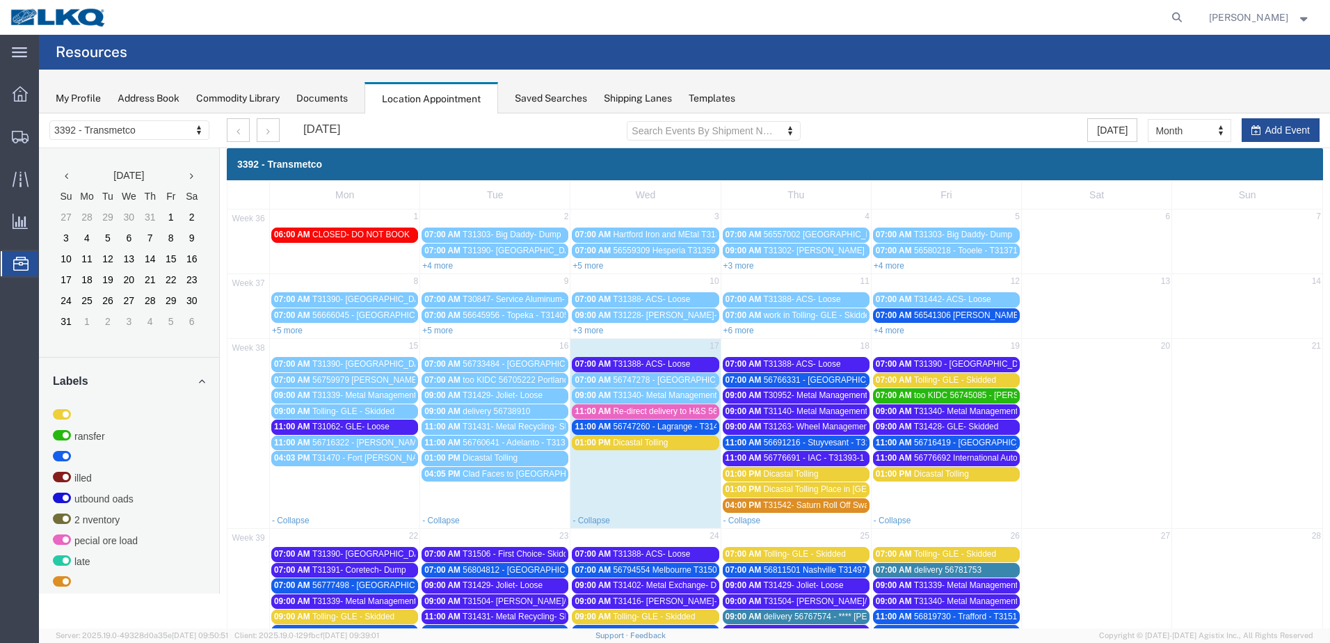
click at [667, 365] on div "Mon Tue Wed Thu Fri Sat Sun 36 1 2 3 4 5 6 7 06:00 AM CLOSED- DO NOT BOOK 07:00…" at bounding box center [775, 502] width 1097 height 645
click at [665, 369] on span "T31388- ACS- Loose" at bounding box center [651, 364] width 77 height 10
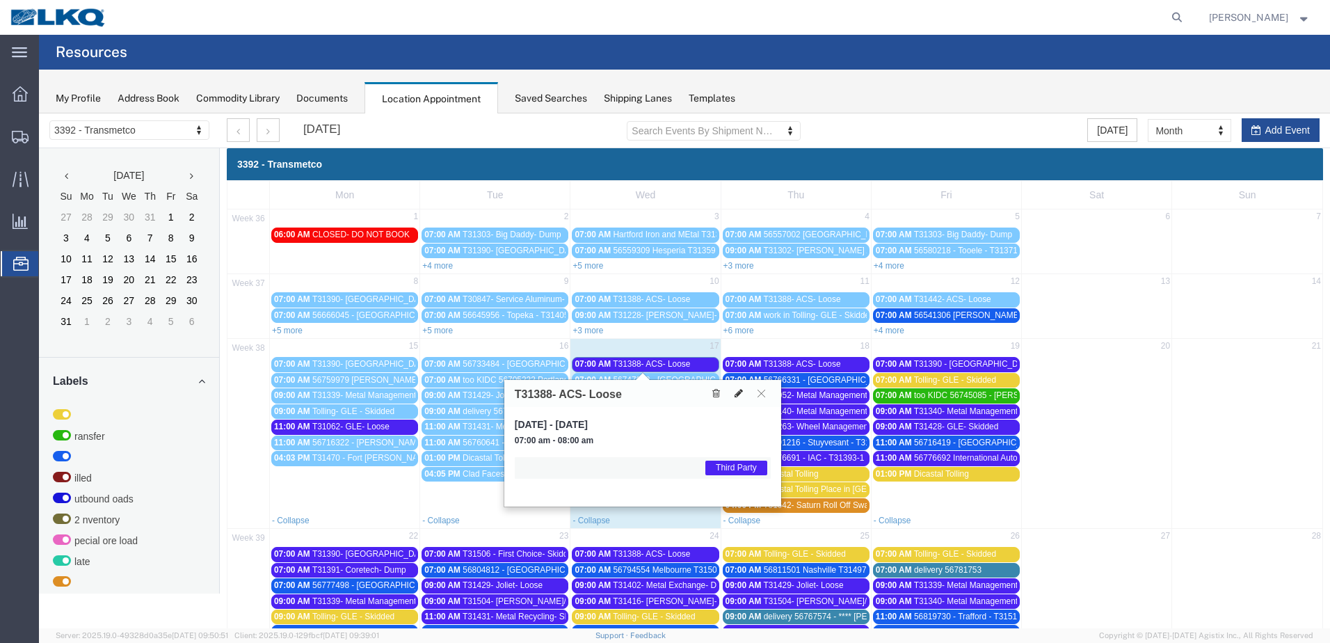
click at [735, 392] on icon at bounding box center [739, 393] width 8 height 10
select select "1"
select select "23"
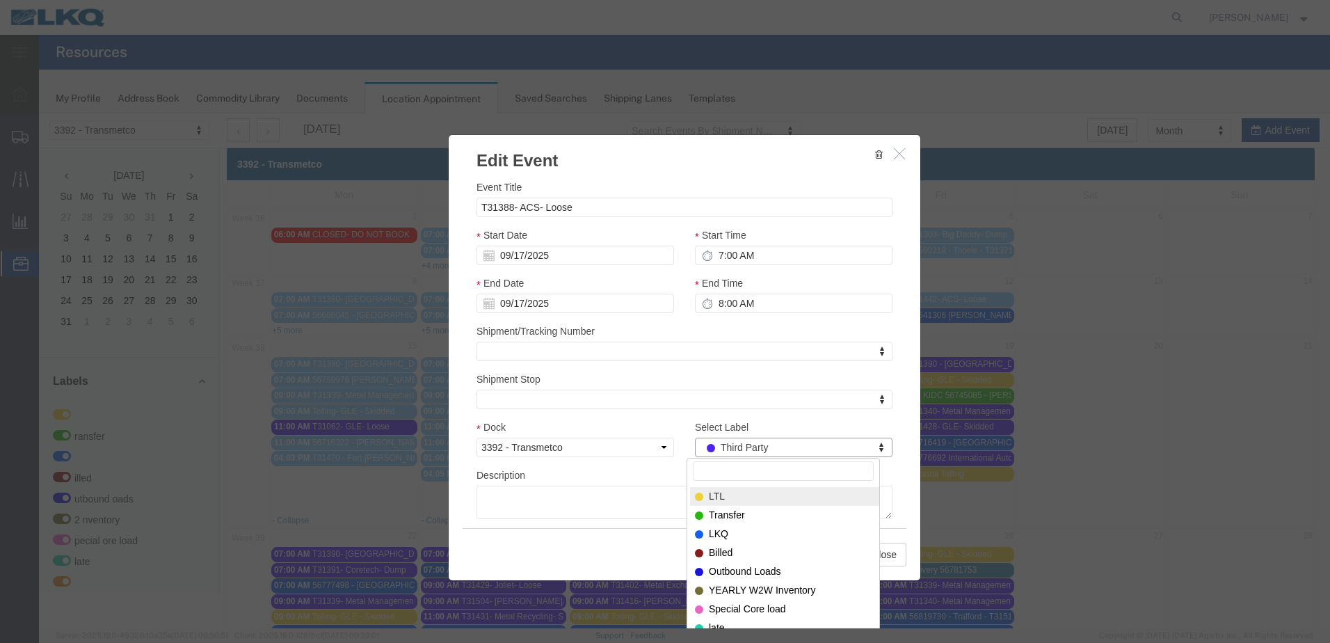
click at [757, 475] on input "Select Label" at bounding box center [783, 470] width 181 height 19
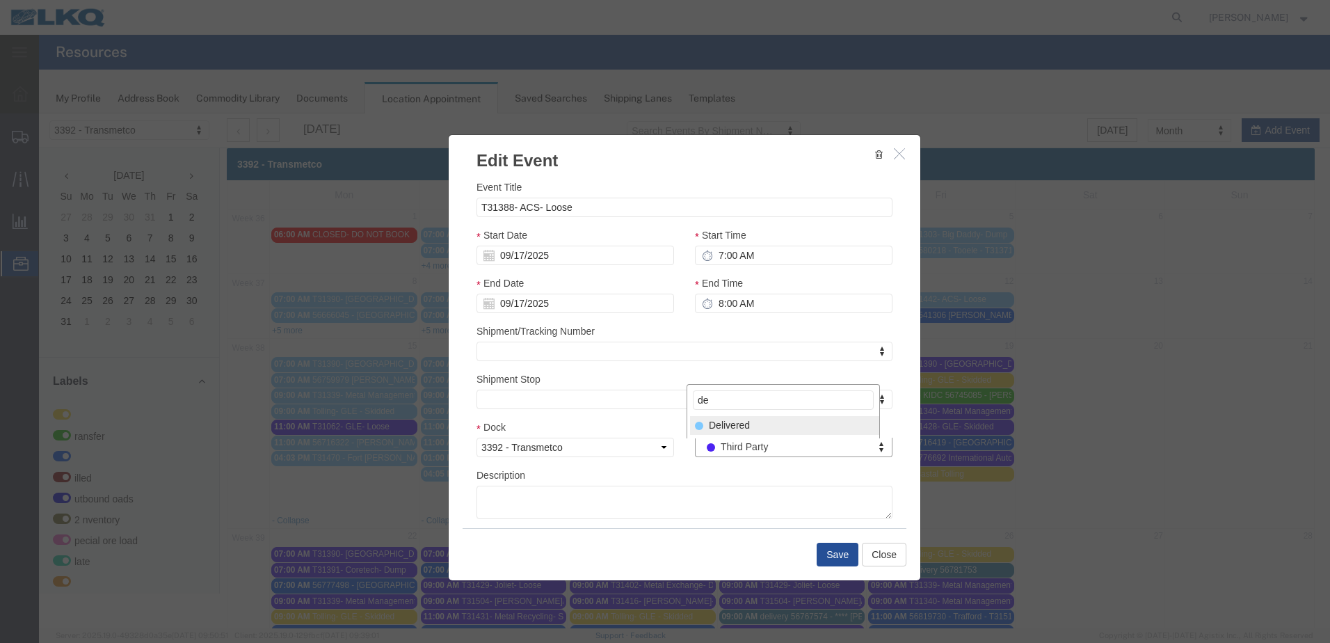
type input "de"
select select "40"
click at [823, 546] on button "Save" at bounding box center [838, 555] width 42 height 24
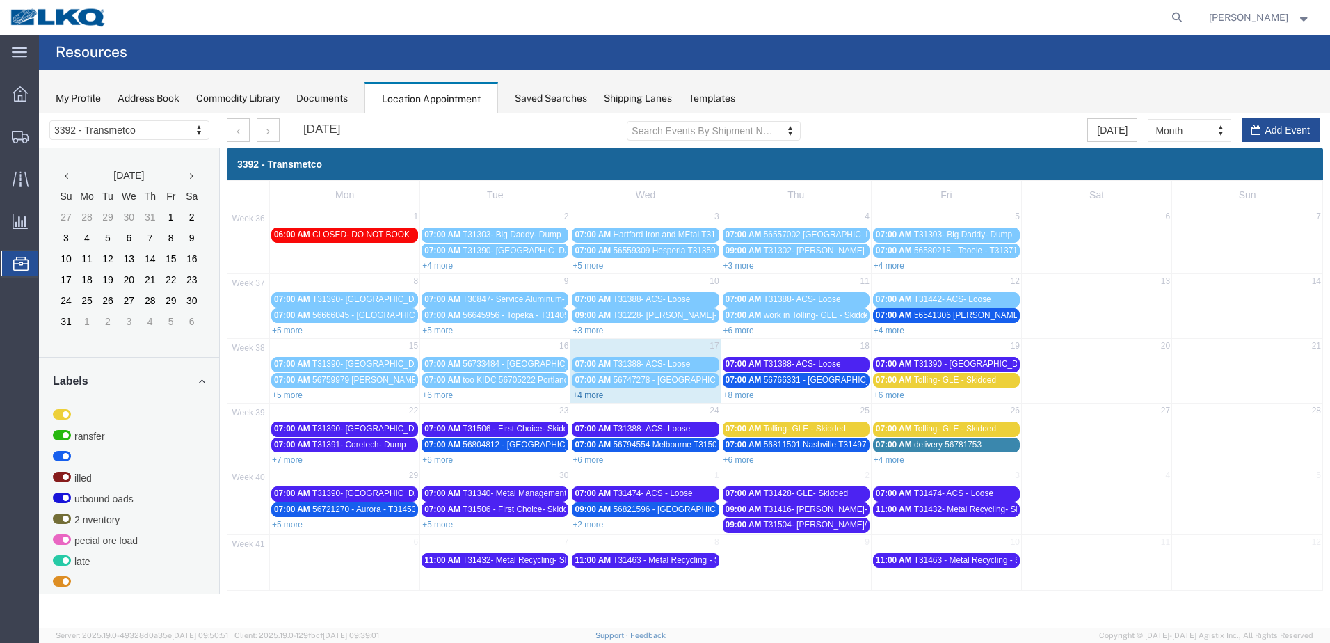
click at [583, 395] on link "+4 more" at bounding box center [588, 395] width 31 height 10
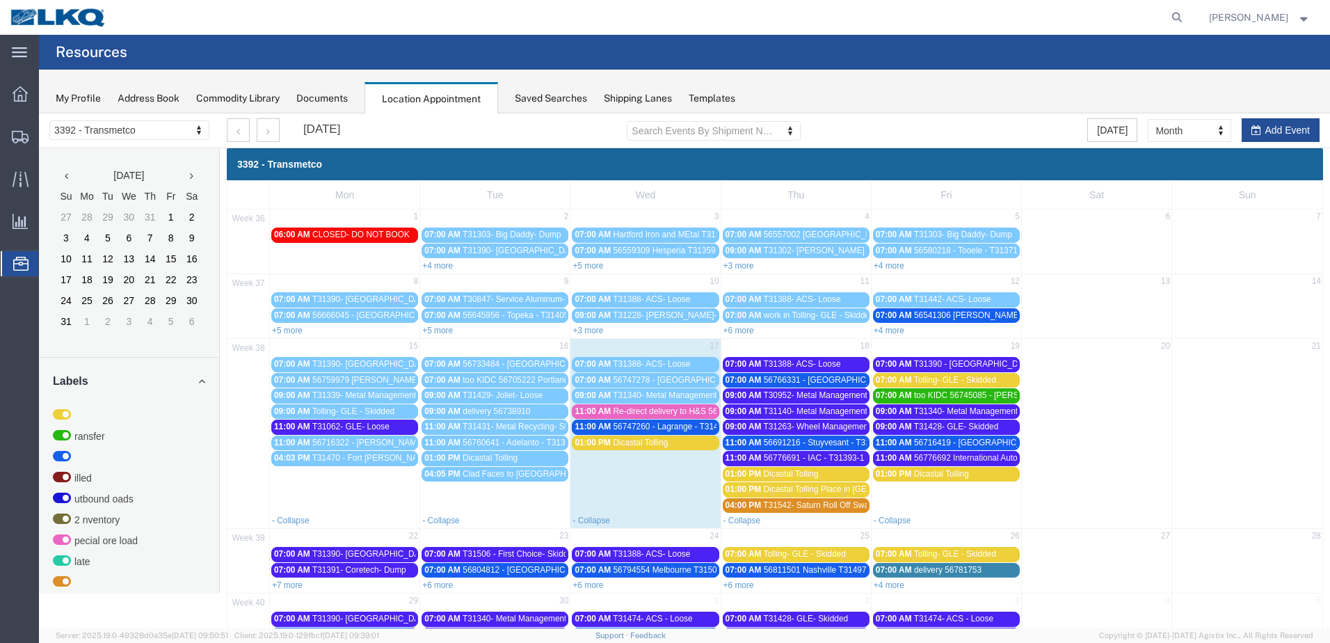
click at [824, 375] on span "56766331 - [GEOGRAPHIC_DATA] - T31478 - Palletized" at bounding box center [868, 380] width 209 height 10
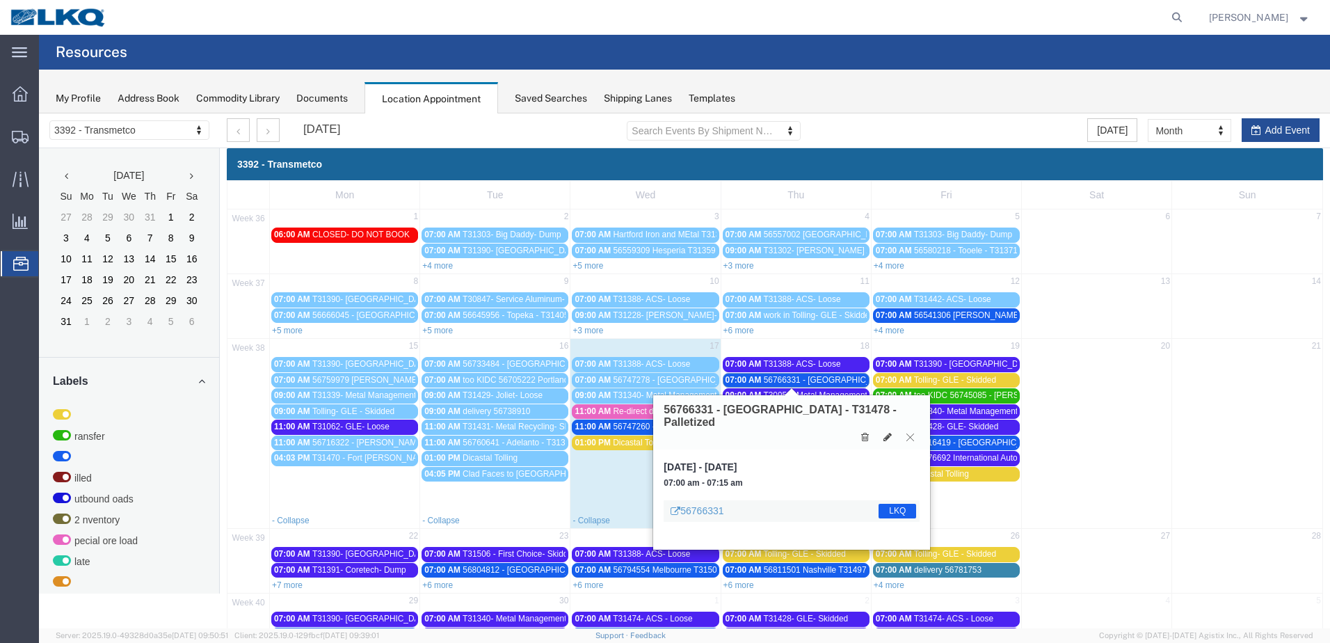
click at [917, 431] on button at bounding box center [910, 437] width 19 height 13
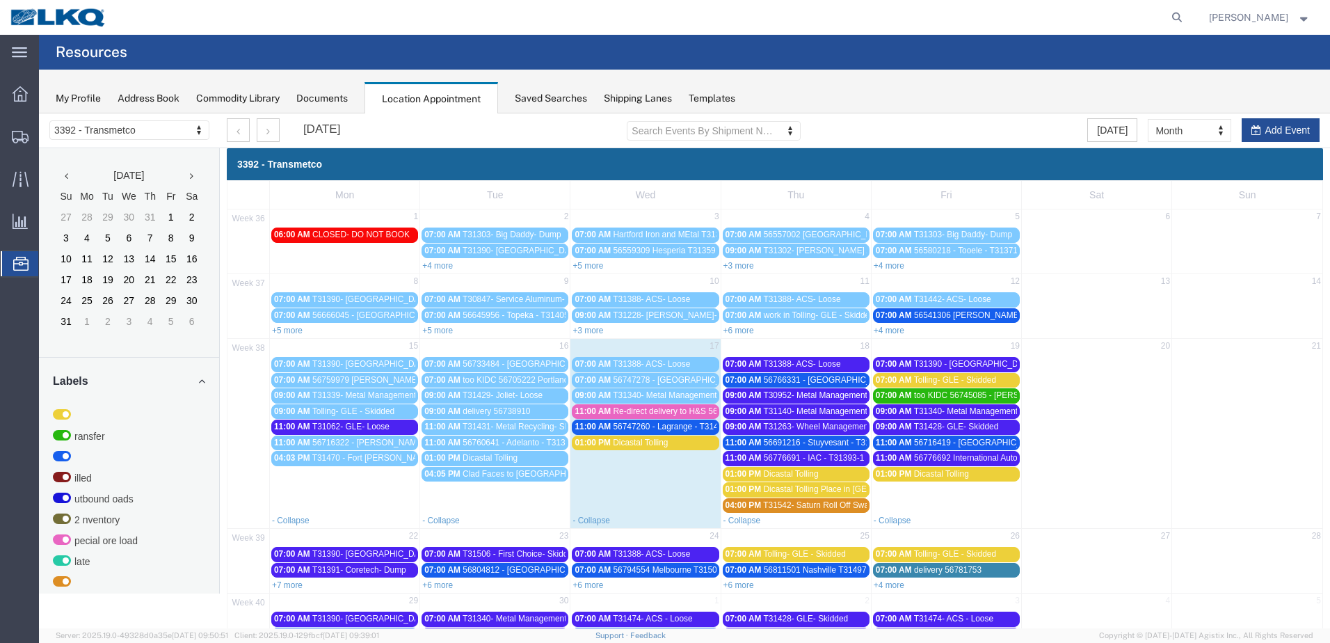
click at [831, 391] on span "T30952- Metal Management- Skidded" at bounding box center [832, 395] width 139 height 10
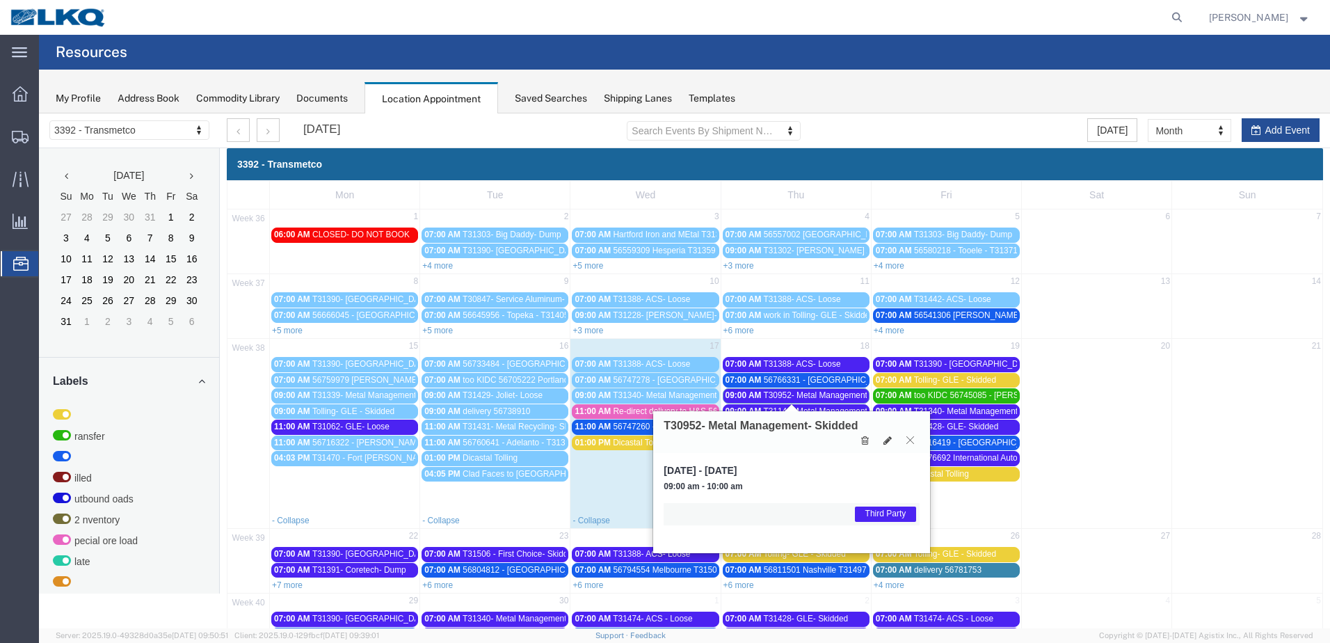
click at [913, 439] on icon at bounding box center [911, 440] width 8 height 8
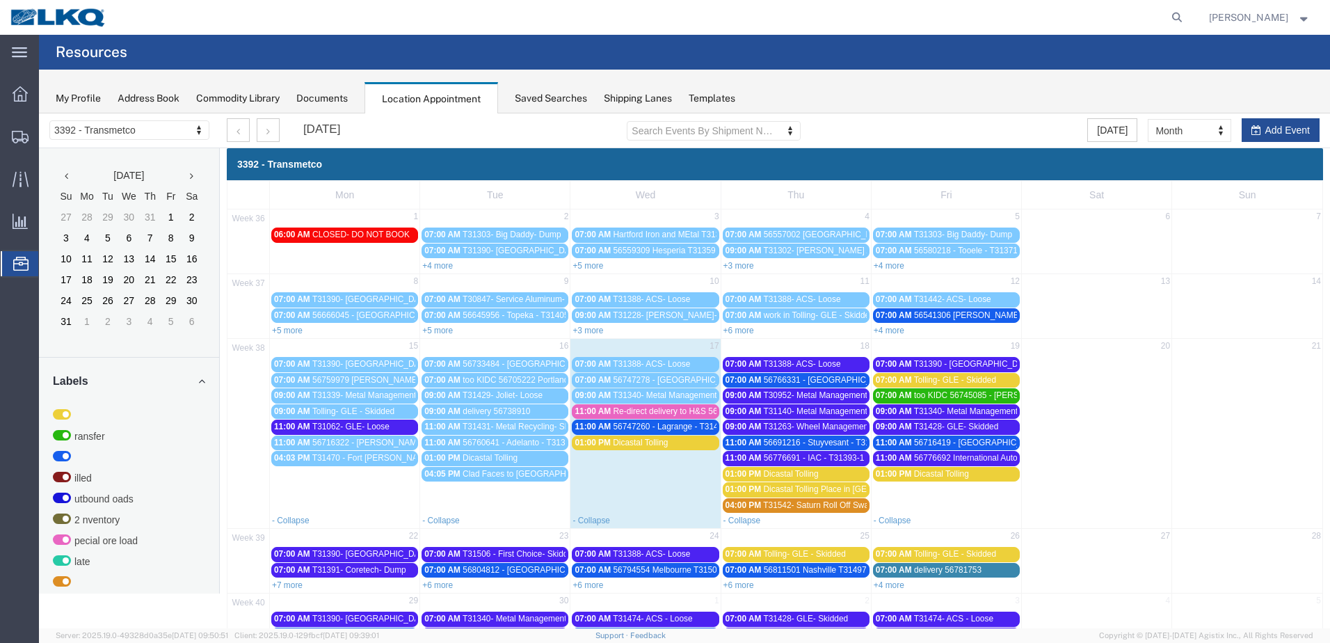
click at [828, 411] on span "T31140- Metal Management- Skidded" at bounding box center [832, 411] width 139 height 10
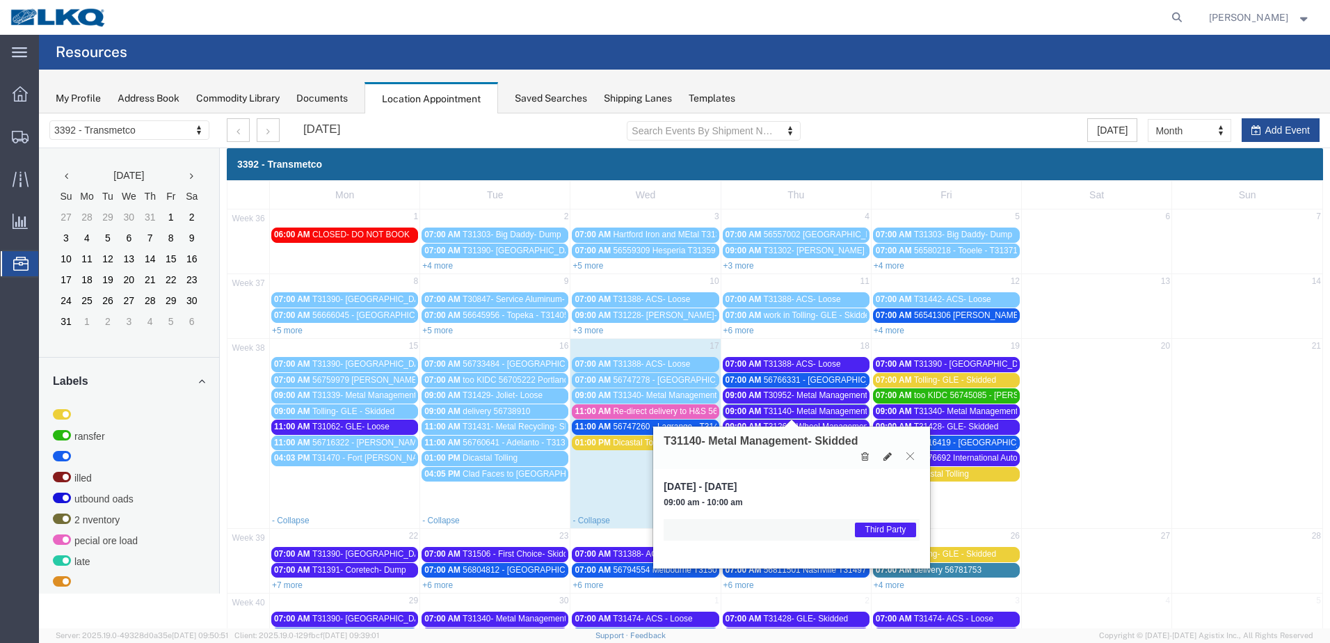
click at [910, 450] on button at bounding box center [910, 455] width 19 height 13
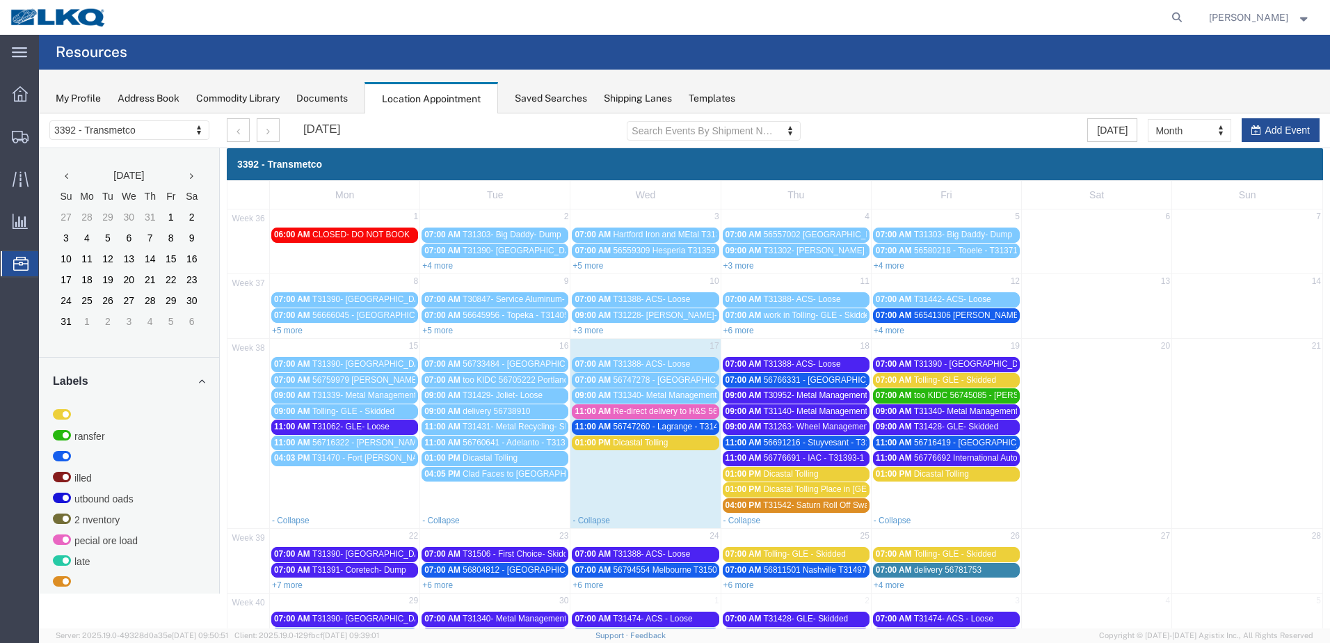
click at [857, 429] on span "T31263- Wheel Management- Skidded" at bounding box center [834, 427] width 142 height 10
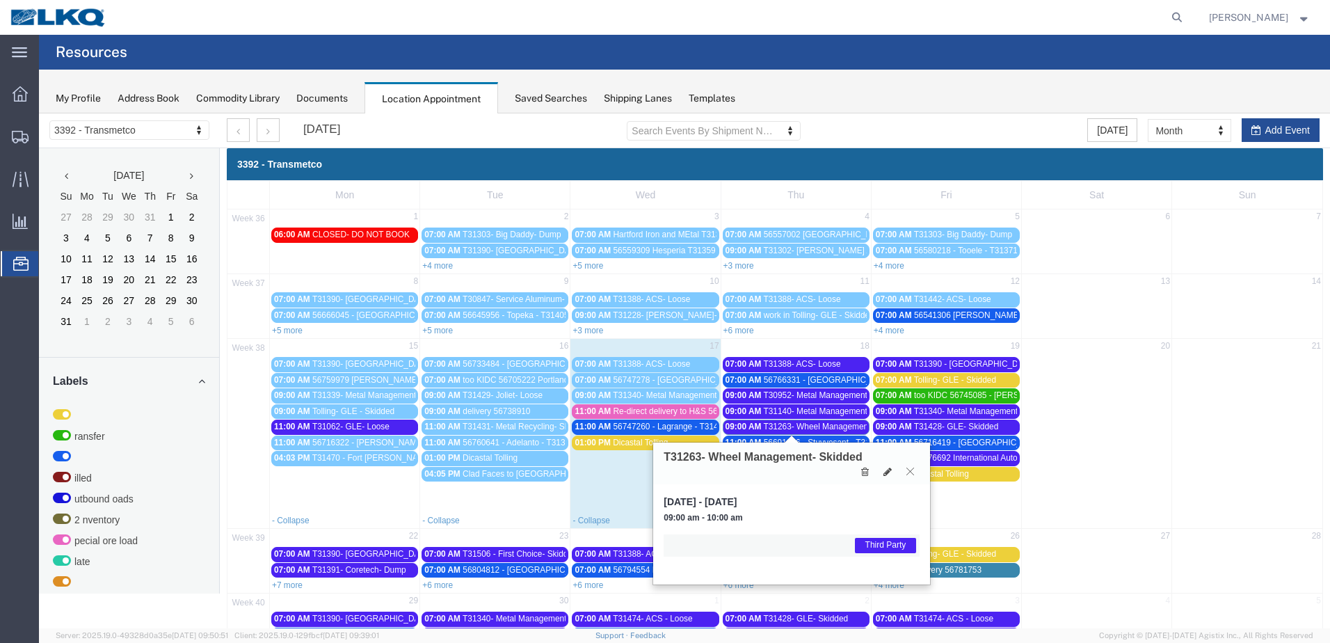
click at [911, 469] on icon at bounding box center [911, 471] width 8 height 8
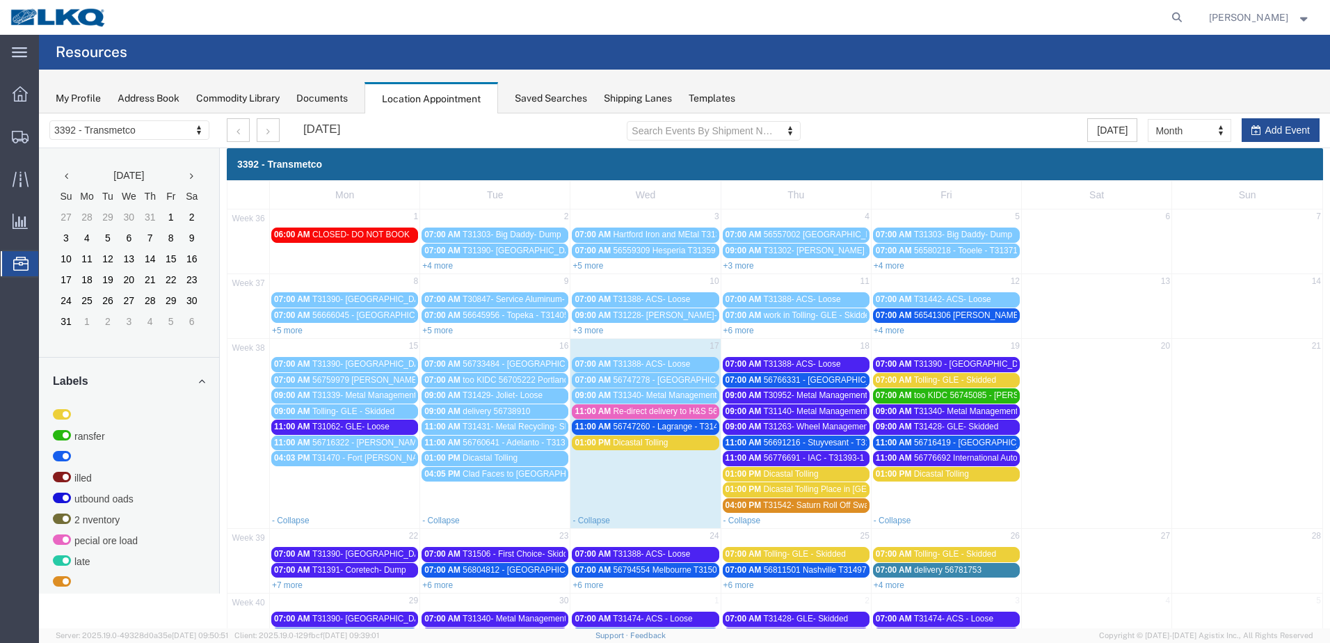
click at [849, 436] on link "11:00 AM 56691216 - Stuyvesant - T31433 - Palletized" at bounding box center [796, 443] width 147 height 15
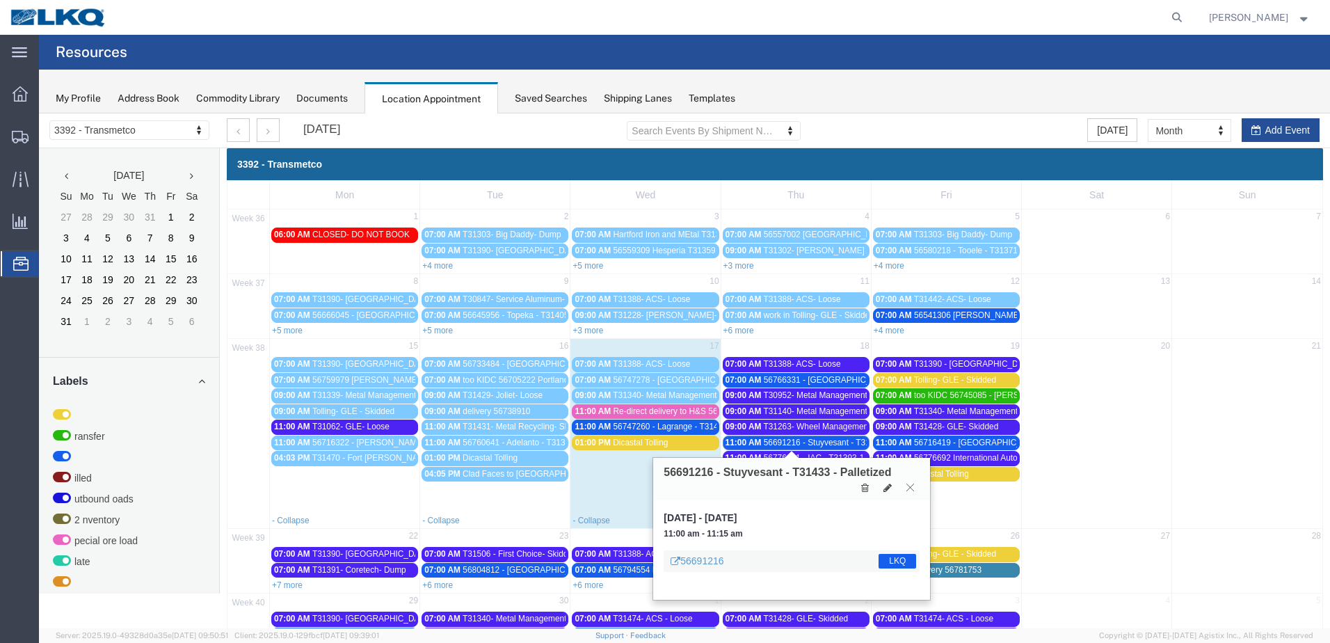
click at [914, 491] on button at bounding box center [910, 487] width 19 height 13
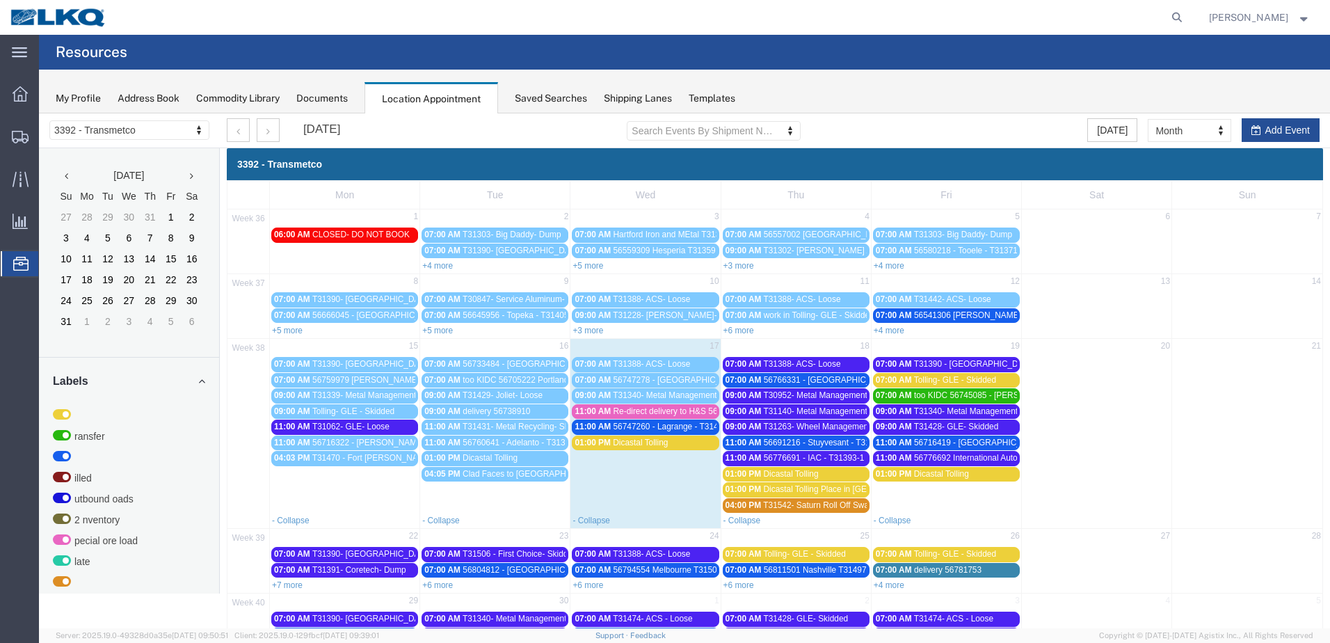
click at [818, 456] on span "56776691 - IAC - T31393-1 - Palletized" at bounding box center [836, 458] width 144 height 10
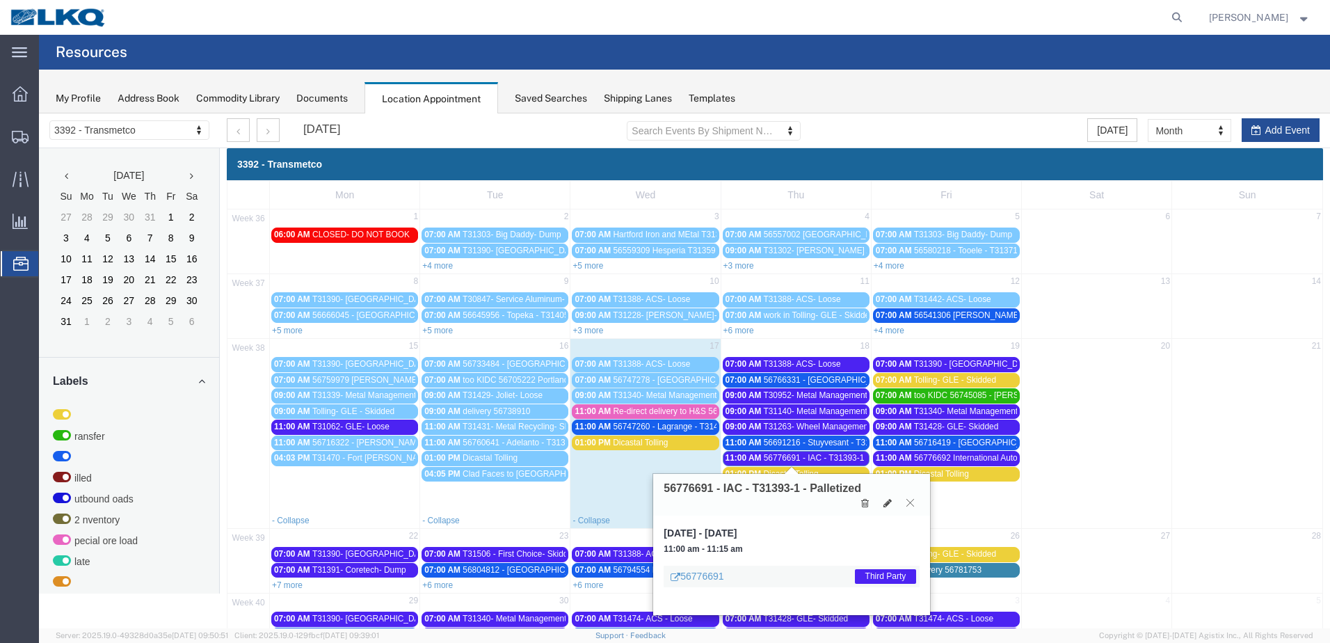
click at [911, 499] on icon at bounding box center [911, 502] width 8 height 8
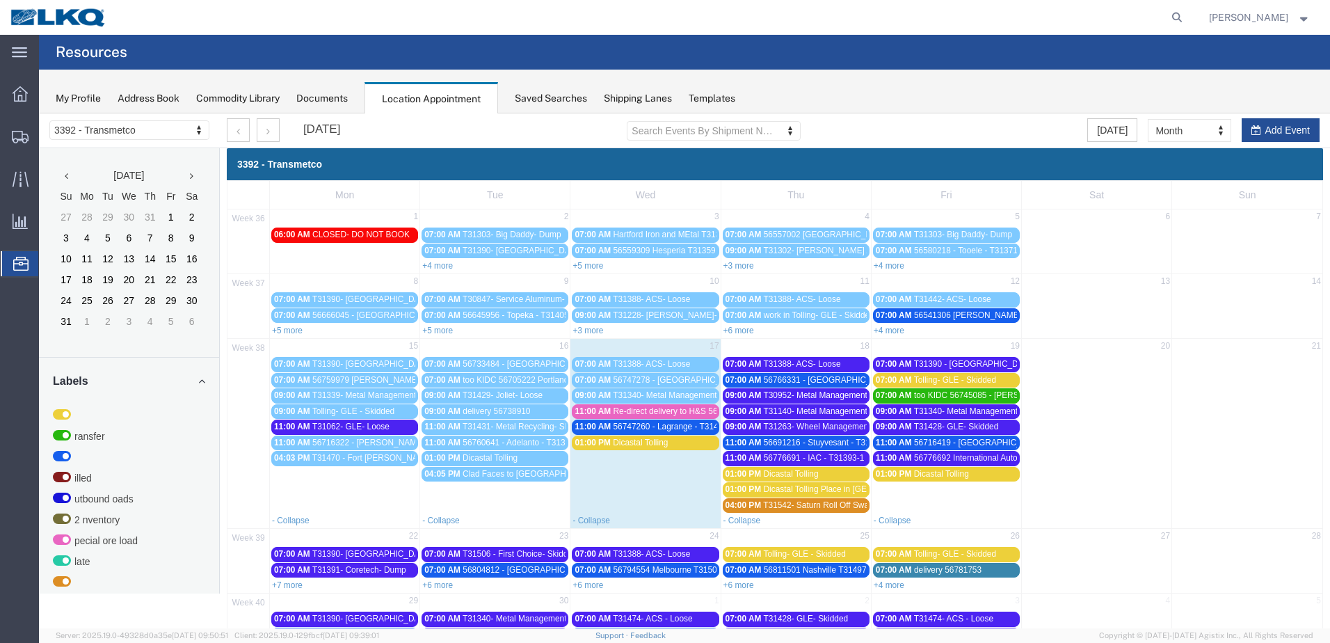
click at [807, 428] on span "T31263- Wheel Management- Skidded" at bounding box center [834, 427] width 142 height 10
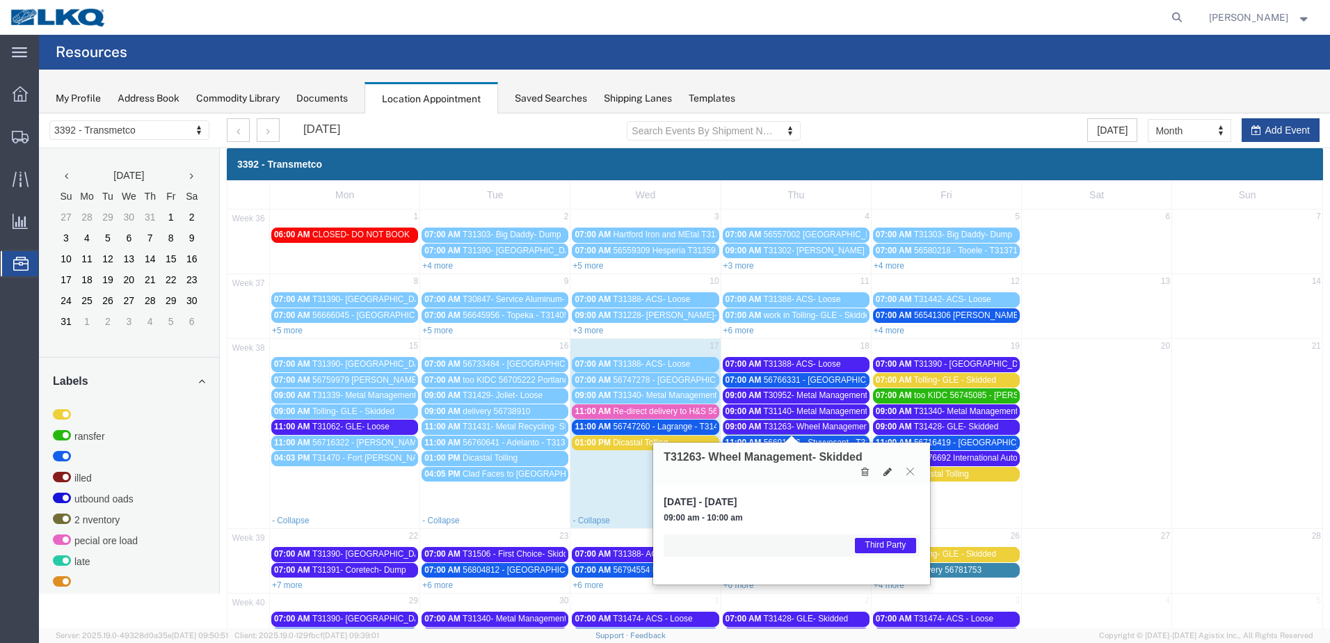
click at [916, 466] on button at bounding box center [910, 471] width 19 height 13
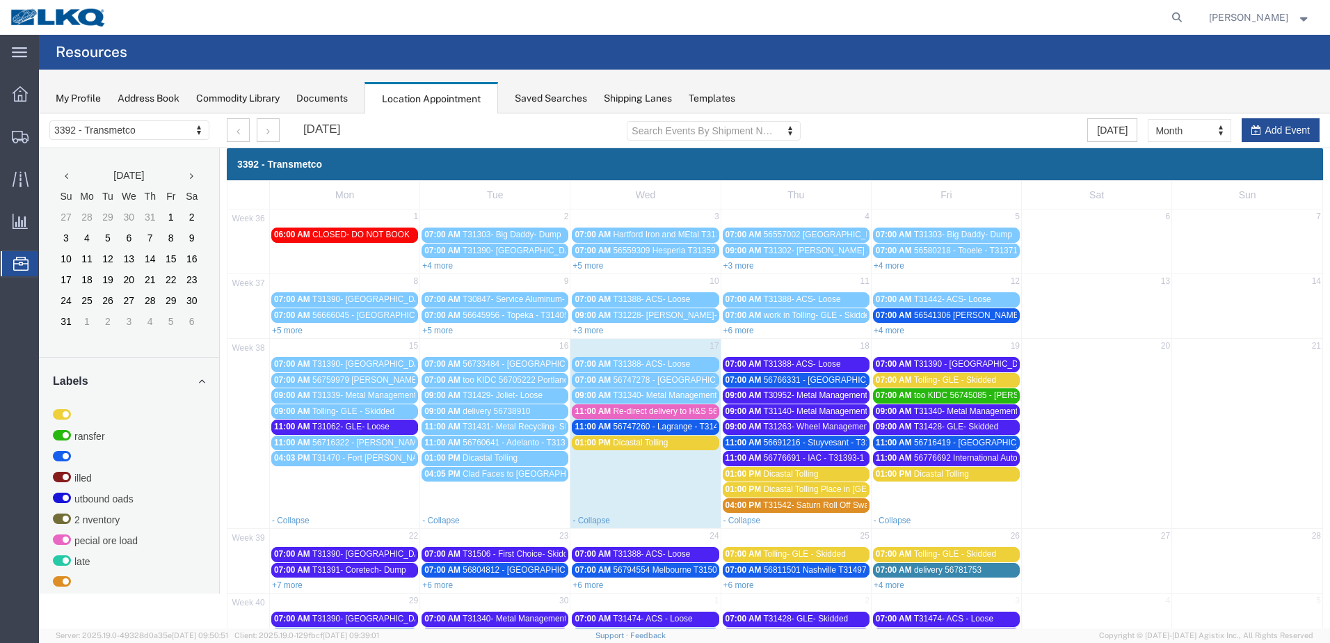
click at [829, 446] on span "56691216 - Stuyvesant - T31433 - Palletized" at bounding box center [846, 443] width 164 height 10
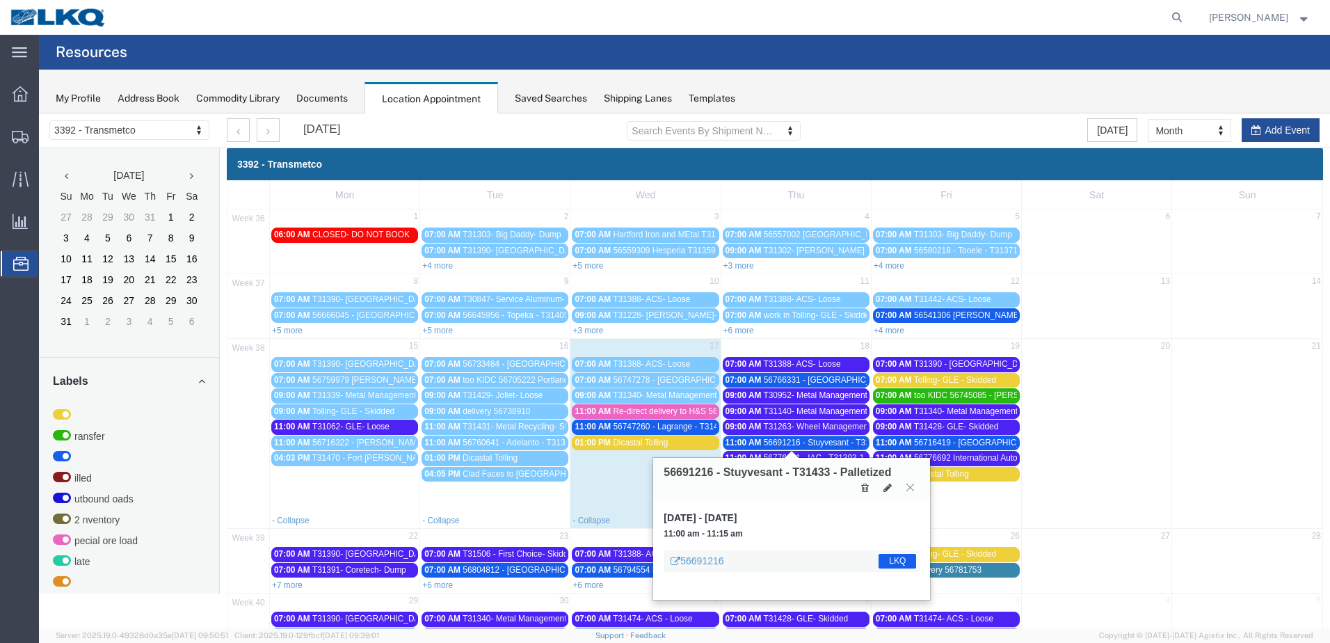
click at [902, 486] on button at bounding box center [910, 487] width 19 height 13
